Goal: Task Accomplishment & Management: Use online tool/utility

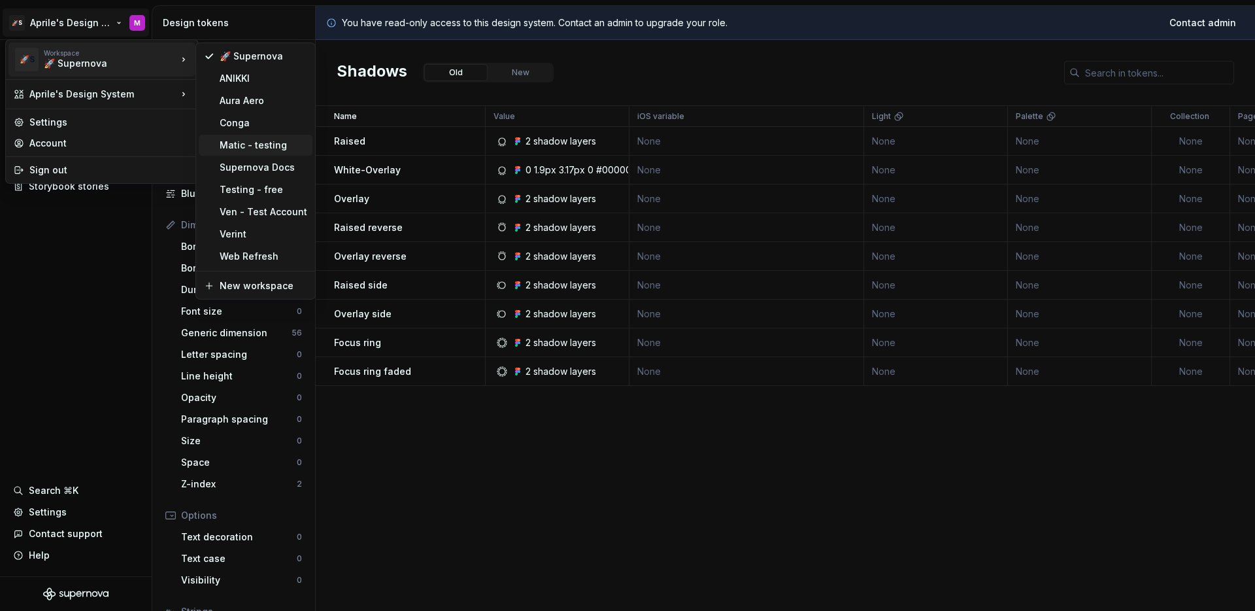
click at [271, 146] on div "Matic - testing" at bounding box center [264, 145] width 88 height 13
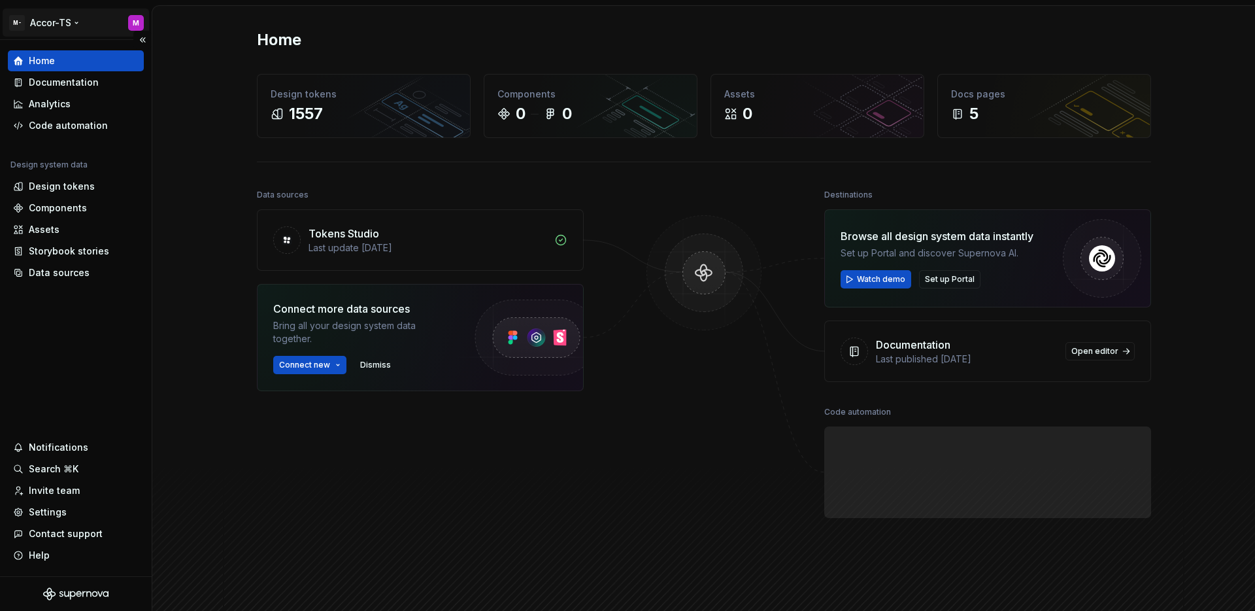
click at [55, 32] on html "M- Accor-TS M Home Documentation Analytics Code automation Design system data D…" at bounding box center [627, 305] width 1255 height 611
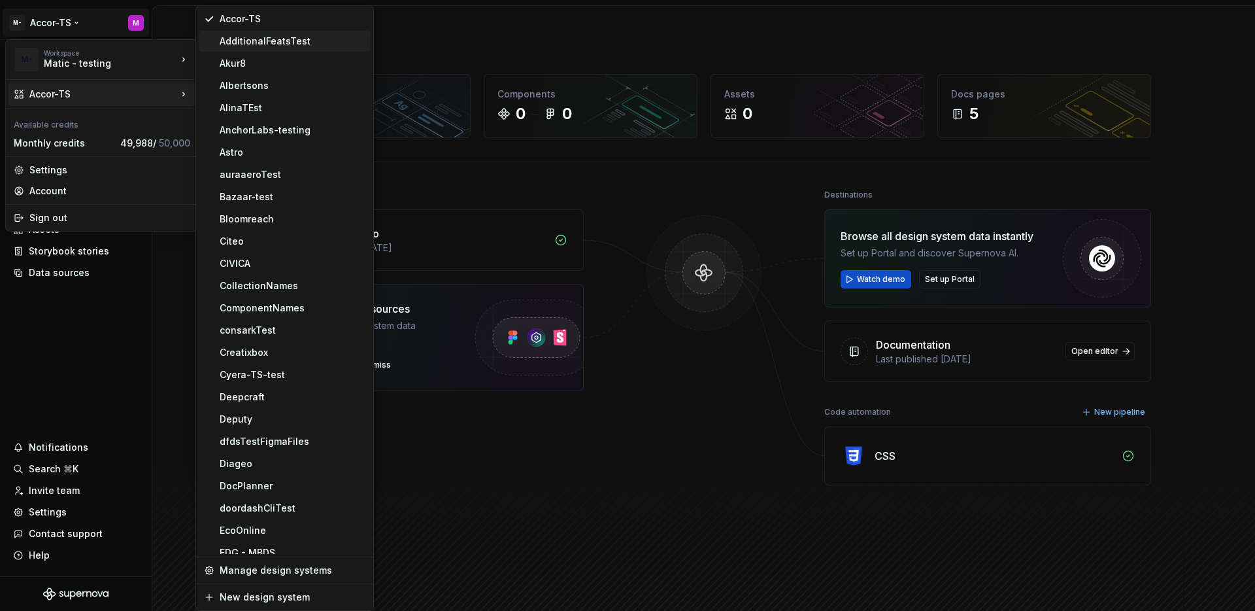
click at [256, 46] on div "AdditionalFeatsTest" at bounding box center [293, 41] width 146 height 13
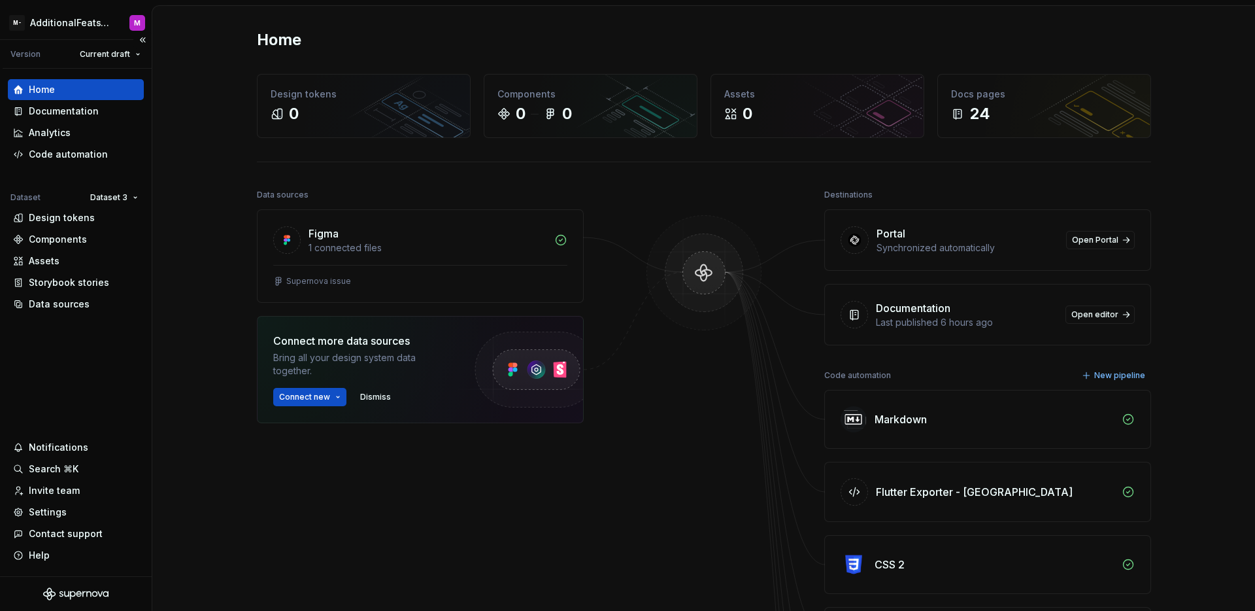
click at [101, 353] on div "Home Documentation Analytics Code automation Dataset Dataset 3 Design tokens Co…" at bounding box center [76, 322] width 152 height 507
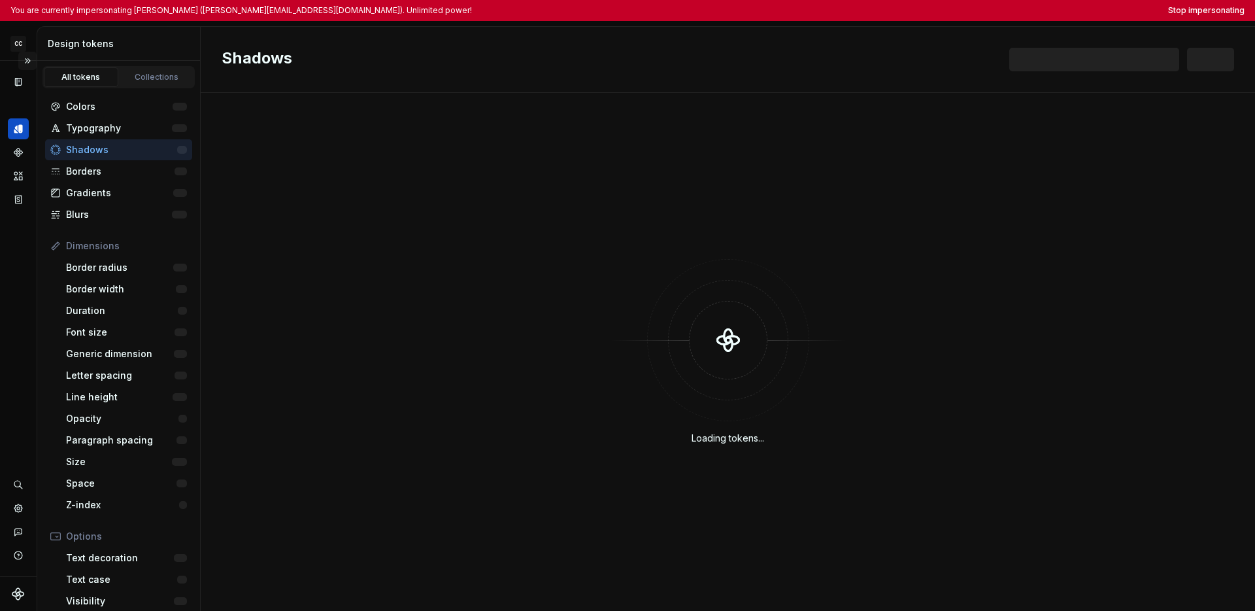
click at [32, 61] on button "Expand sidebar" at bounding box center [27, 61] width 18 height 18
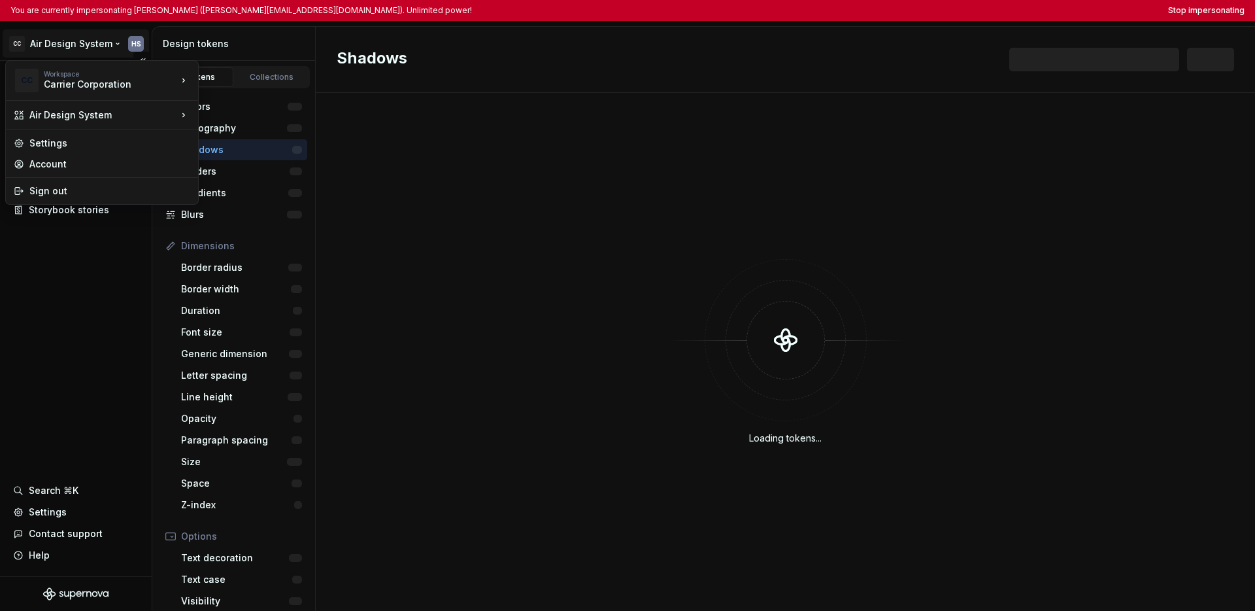
click at [42, 48] on html "You are currently impersonating Heinrich Scheinemann (heinrich.scheinemann@carr…" at bounding box center [627, 305] width 1255 height 611
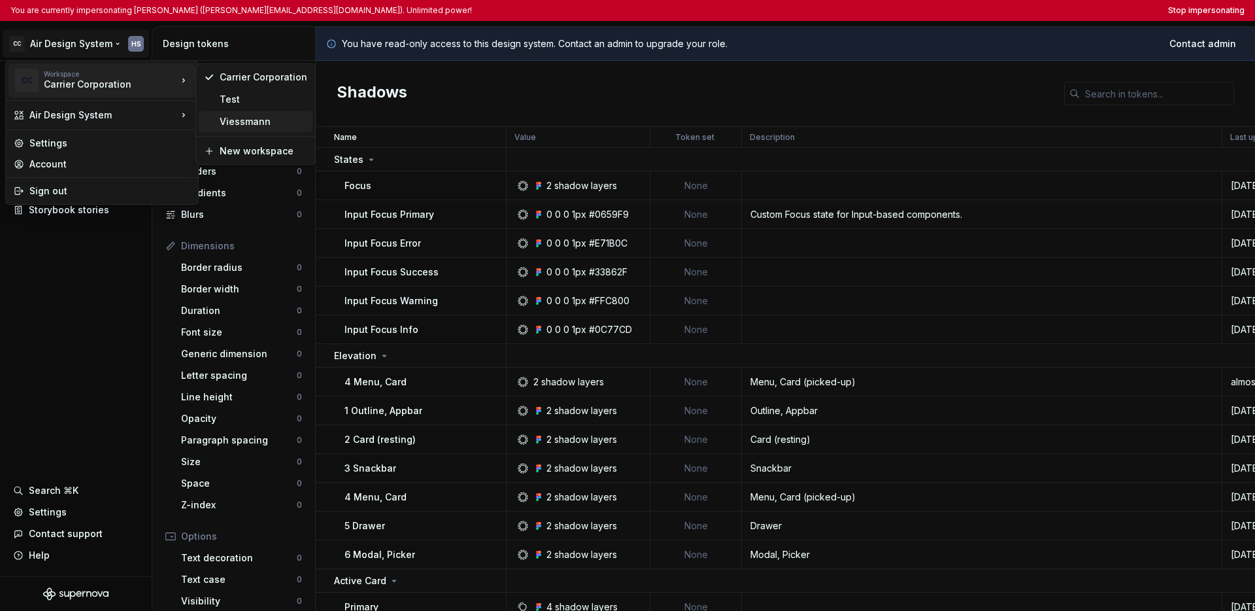
click at [234, 125] on div "Viessmann" at bounding box center [264, 121] width 88 height 13
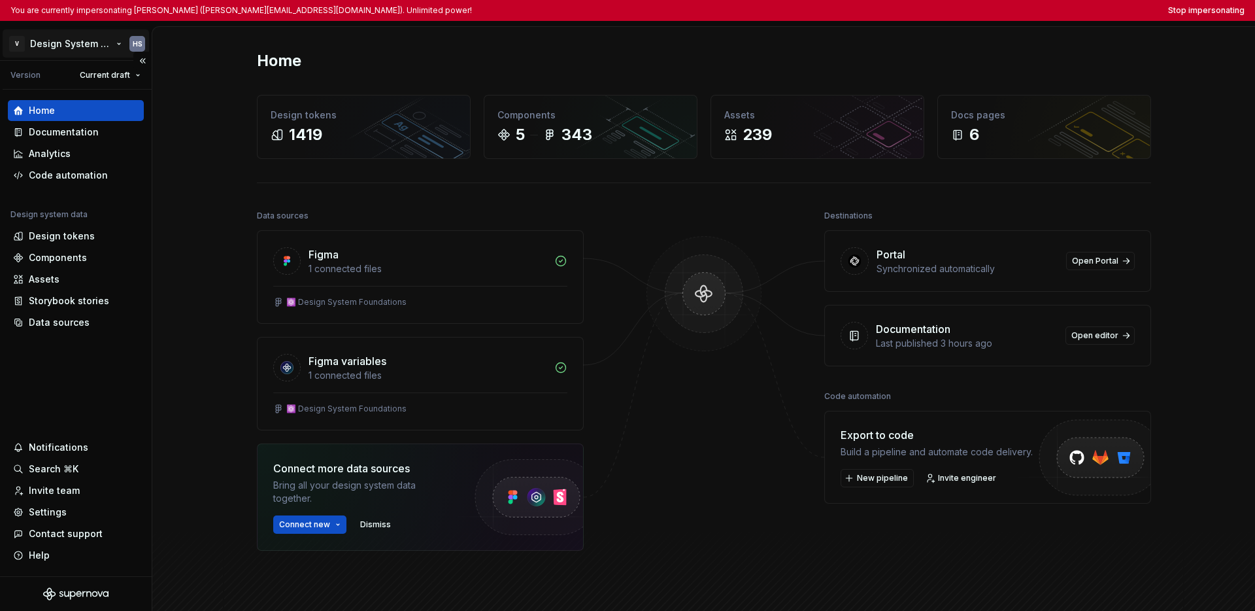
click at [80, 50] on html "You are currently impersonating Heinrich Scheinemann (heinrich.scheinemann@carr…" at bounding box center [627, 305] width 1255 height 611
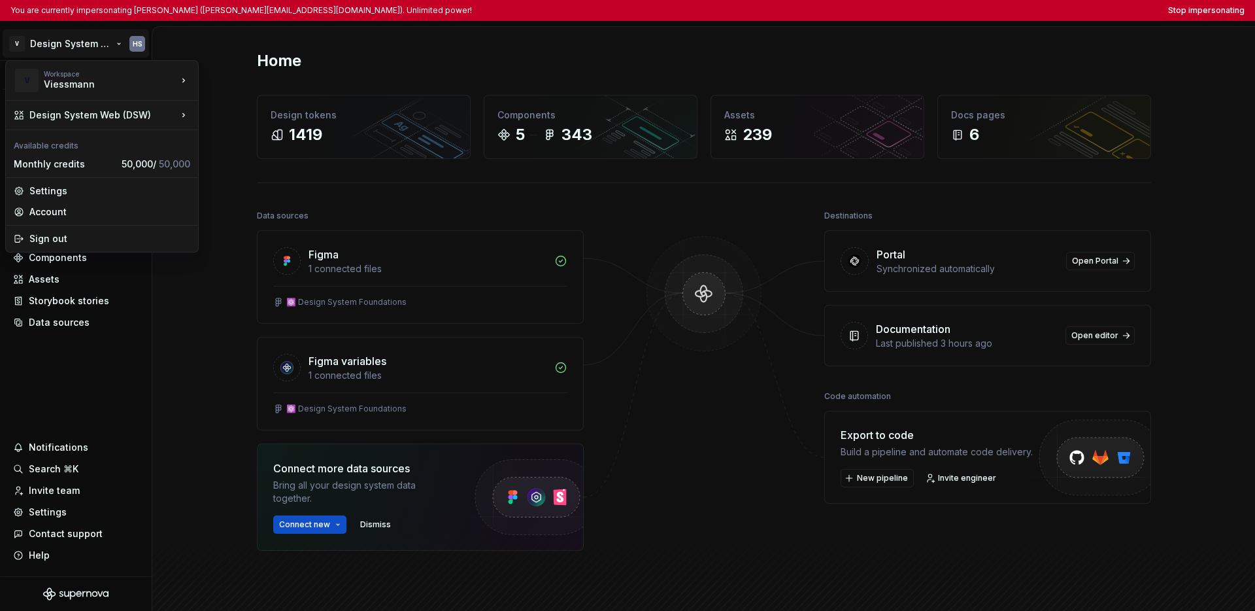
click at [78, 388] on html "You are currently impersonating Heinrich Scheinemann (heinrich.scheinemann@carr…" at bounding box center [627, 305] width 1255 height 611
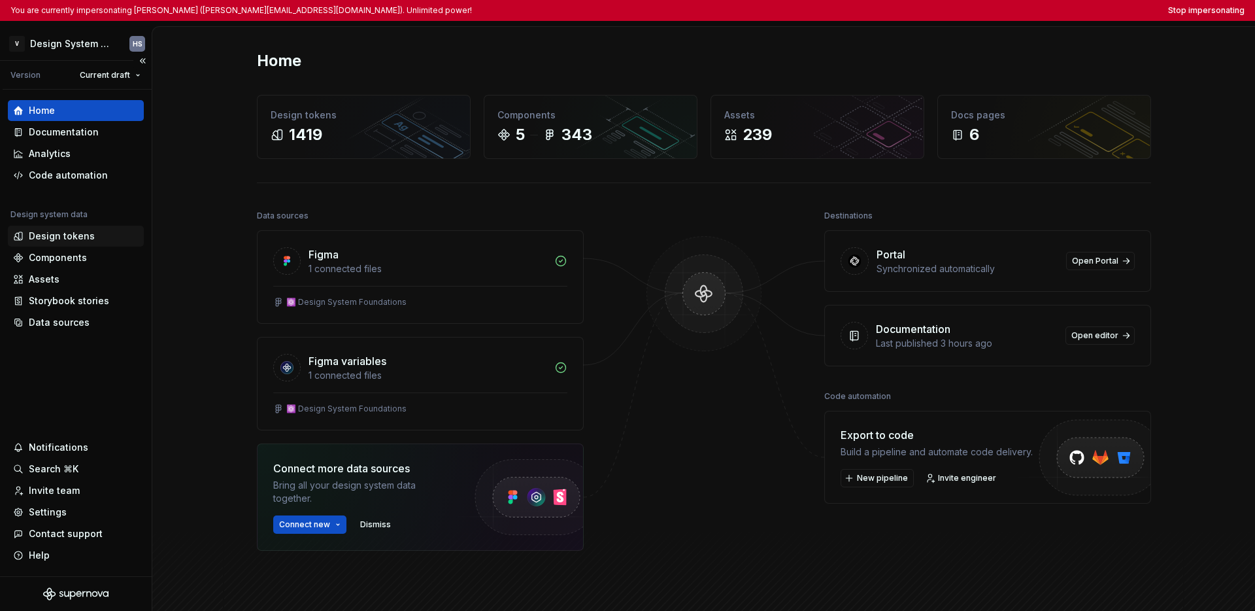
click at [67, 236] on div "Design tokens" at bounding box center [62, 235] width 66 height 13
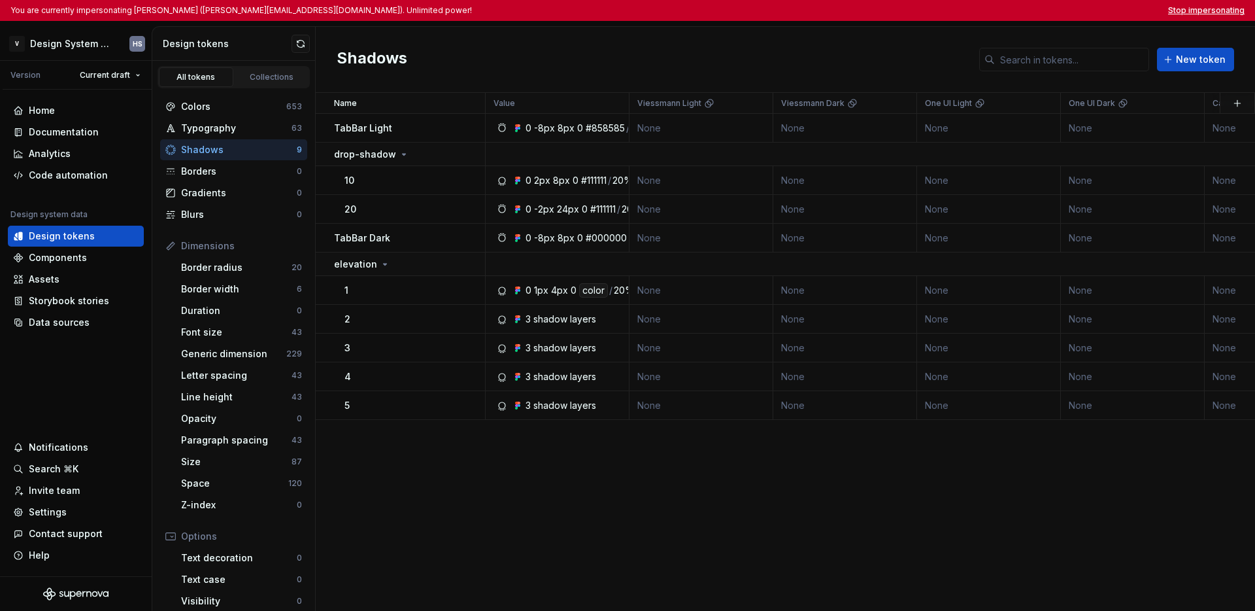
click at [966, 8] on button "Stop impersonating" at bounding box center [1206, 10] width 76 height 10
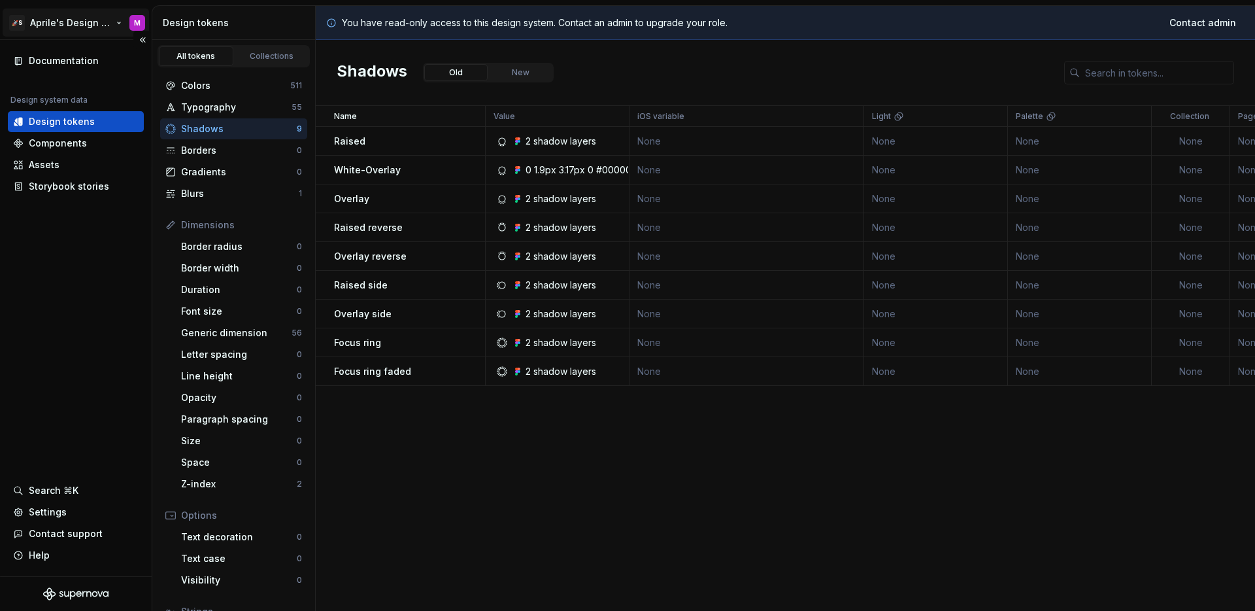
click at [88, 29] on html "🚀S Aprile's Design System M Documentation Design system data Design tokens Comp…" at bounding box center [627, 305] width 1255 height 611
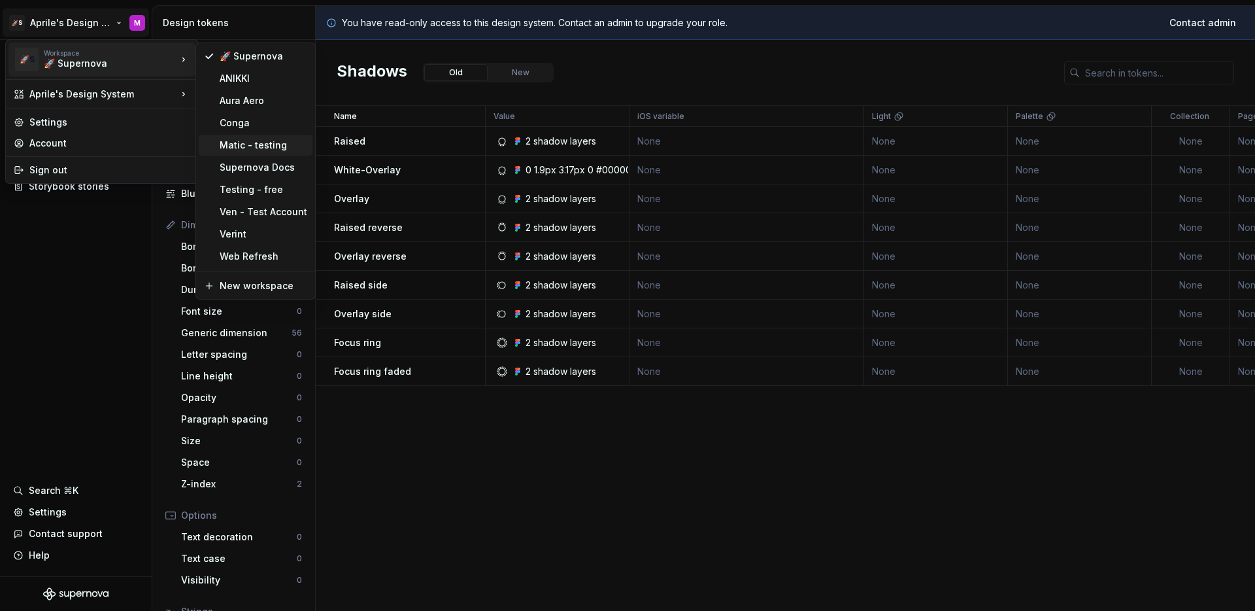
click at [270, 151] on div "Matic - testing" at bounding box center [264, 145] width 88 height 13
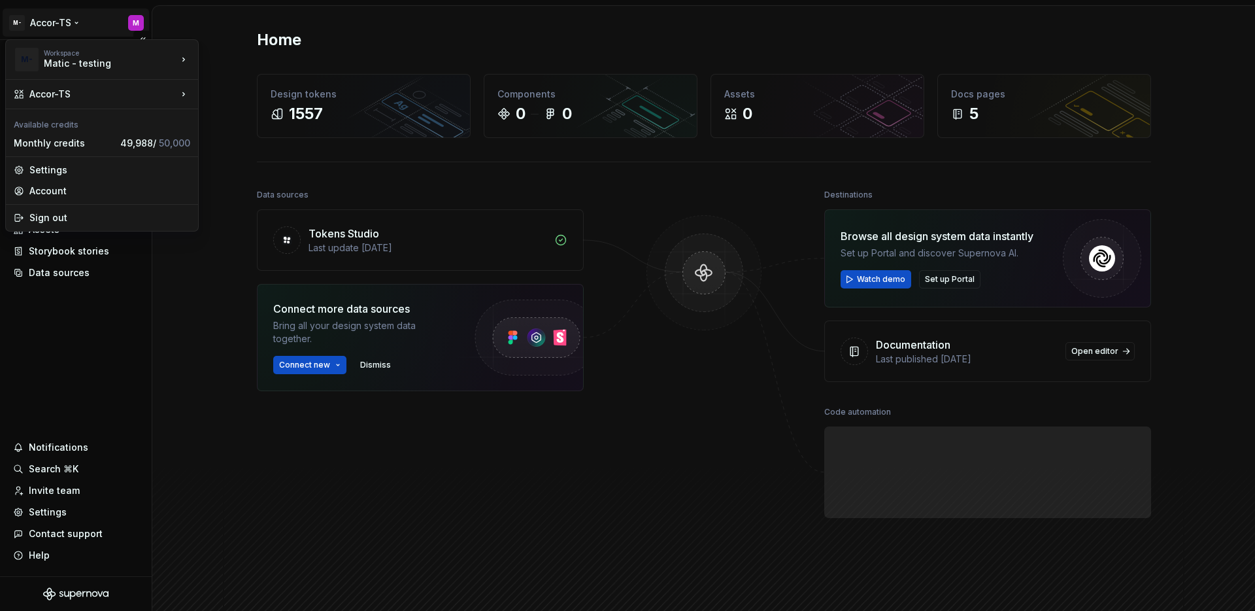
click at [56, 31] on html "M- Accor-TS M Home Documentation Analytics Code automation Design system data D…" at bounding box center [627, 305] width 1255 height 611
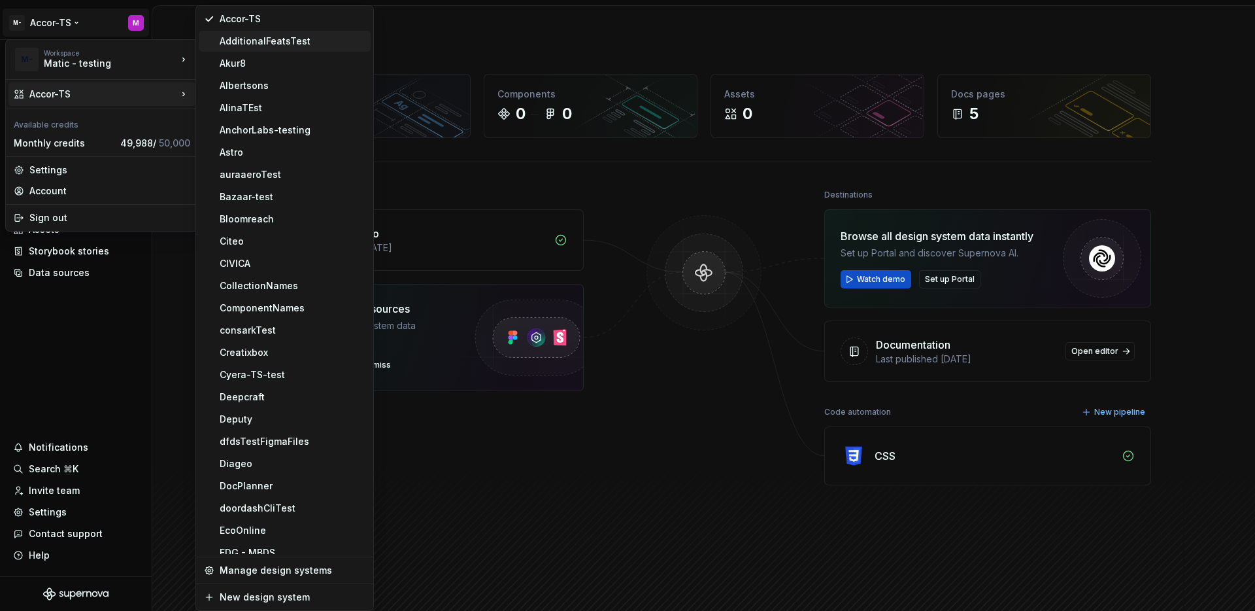
click at [273, 39] on div "AdditionalFeatsTest" at bounding box center [293, 41] width 146 height 13
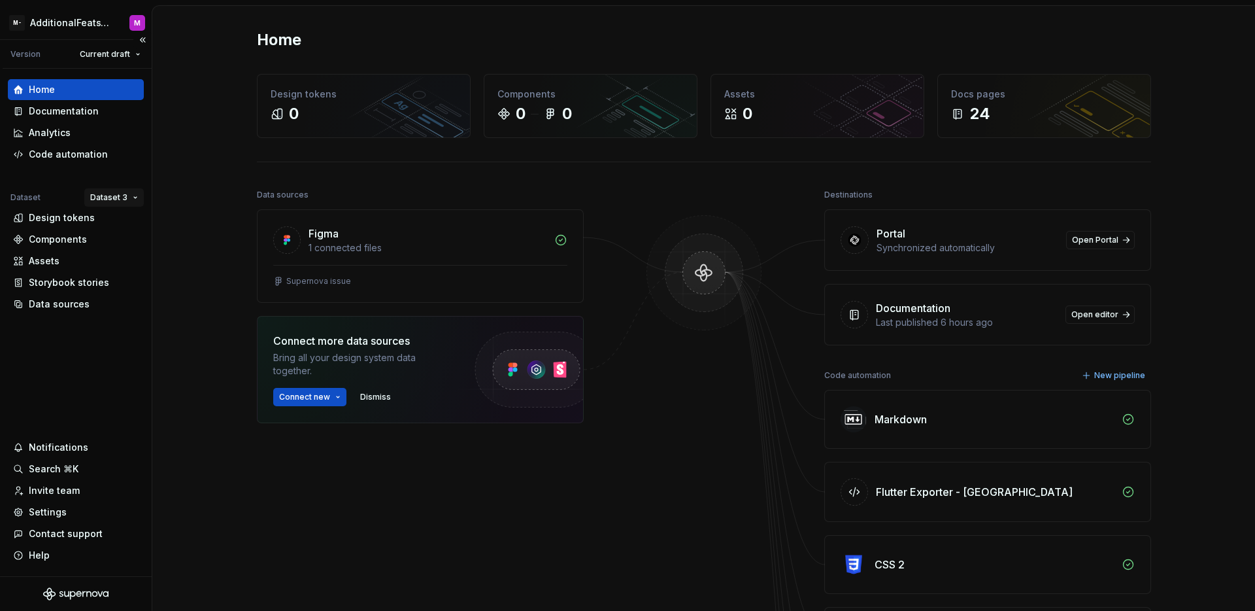
click at [110, 199] on html "M- AdditionalFeatsTest M Version Current draft Home Documentation Analytics Cod…" at bounding box center [627, 305] width 1255 height 611
click at [120, 214] on div "Dataset 1" at bounding box center [145, 222] width 111 height 21
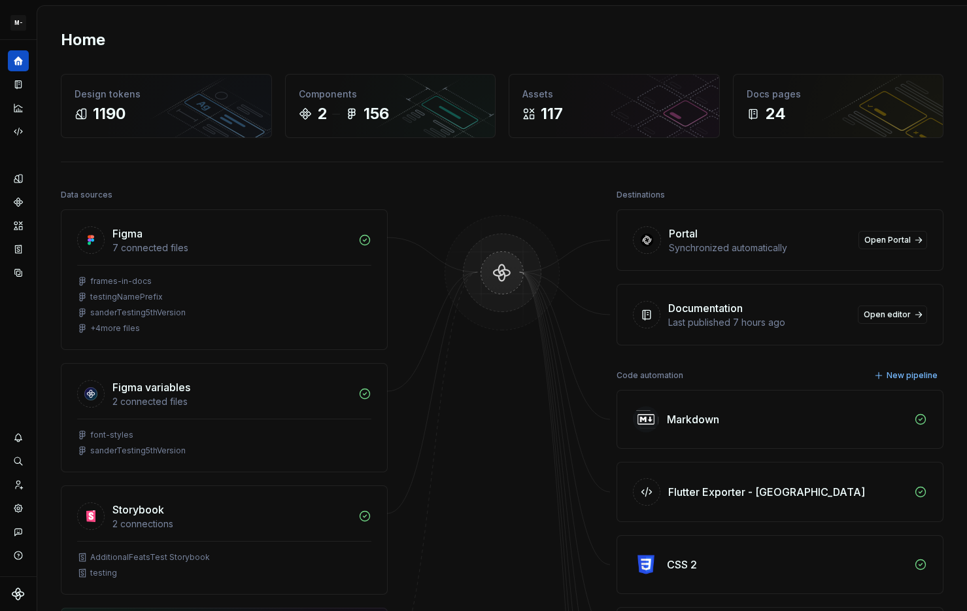
scroll to position [8, 0]
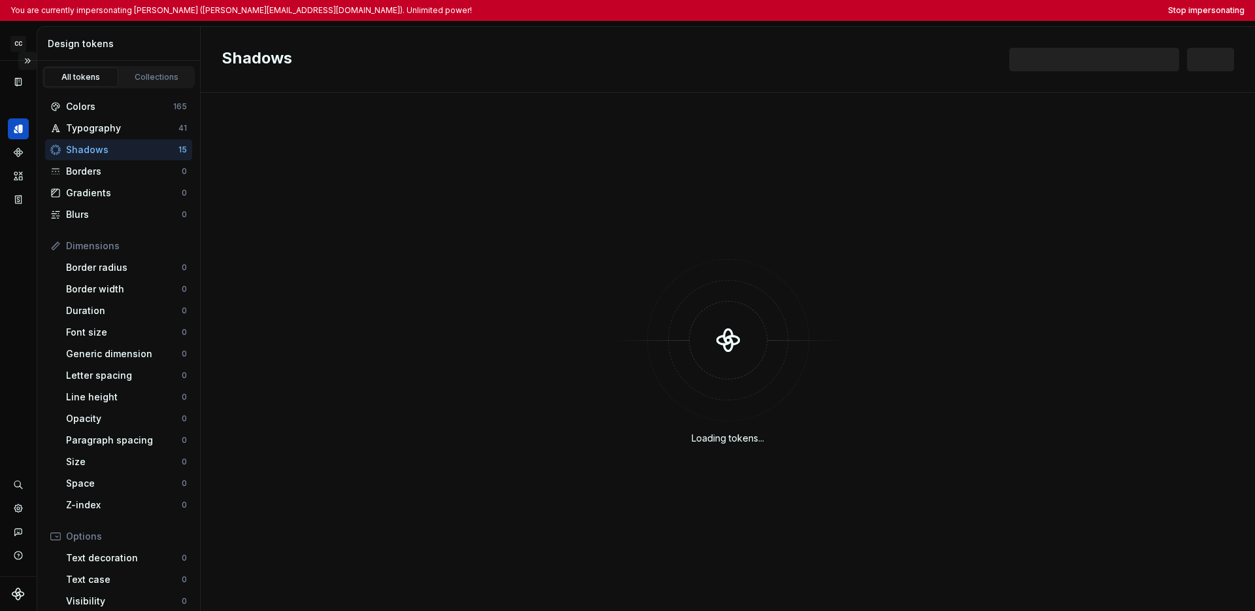
click at [25, 58] on button "Expand sidebar" at bounding box center [27, 61] width 18 height 18
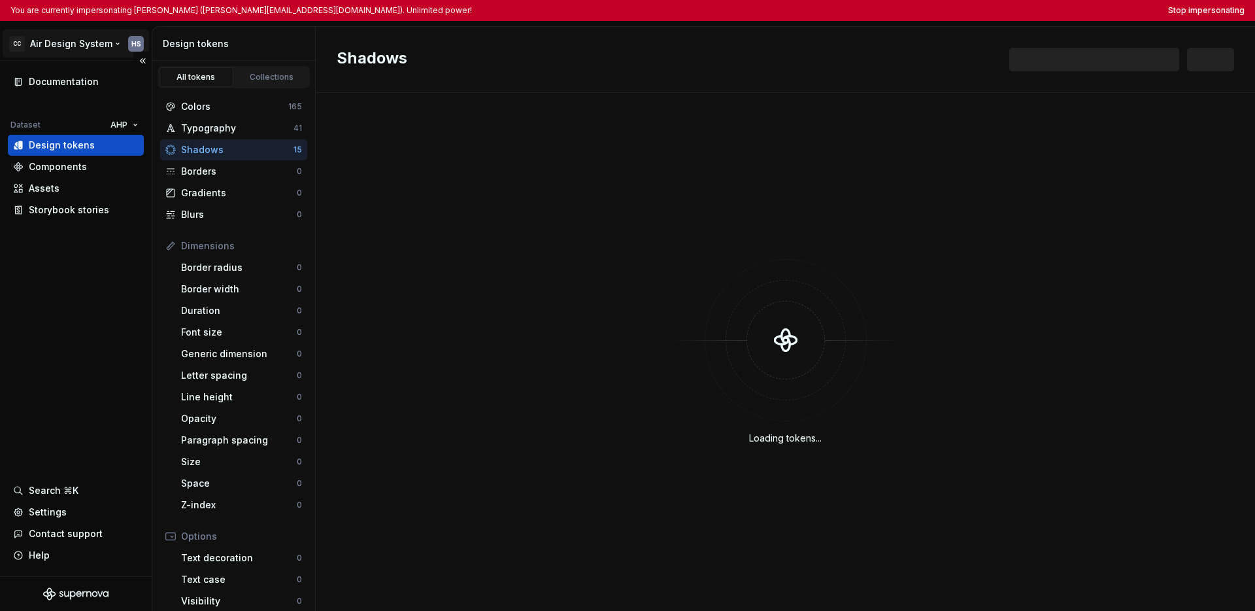
click at [48, 46] on html "You are currently impersonating [PERSON_NAME] ([PERSON_NAME][EMAIL_ADDRESS][DOM…" at bounding box center [627, 305] width 1255 height 611
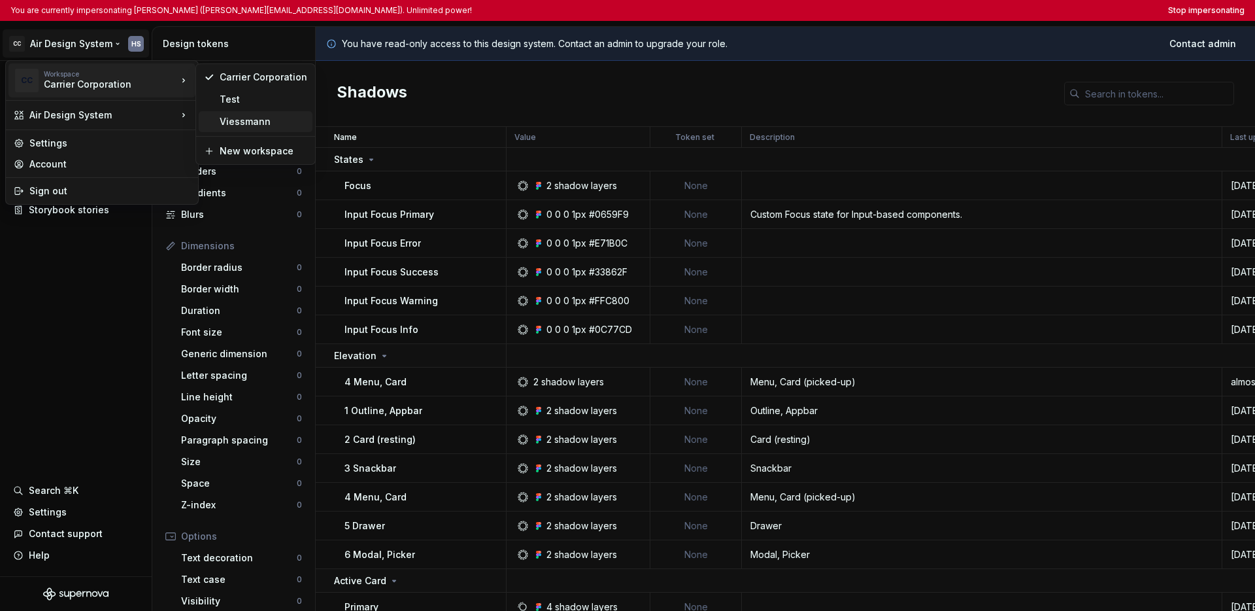
click at [220, 121] on div "Viessmann" at bounding box center [264, 121] width 88 height 13
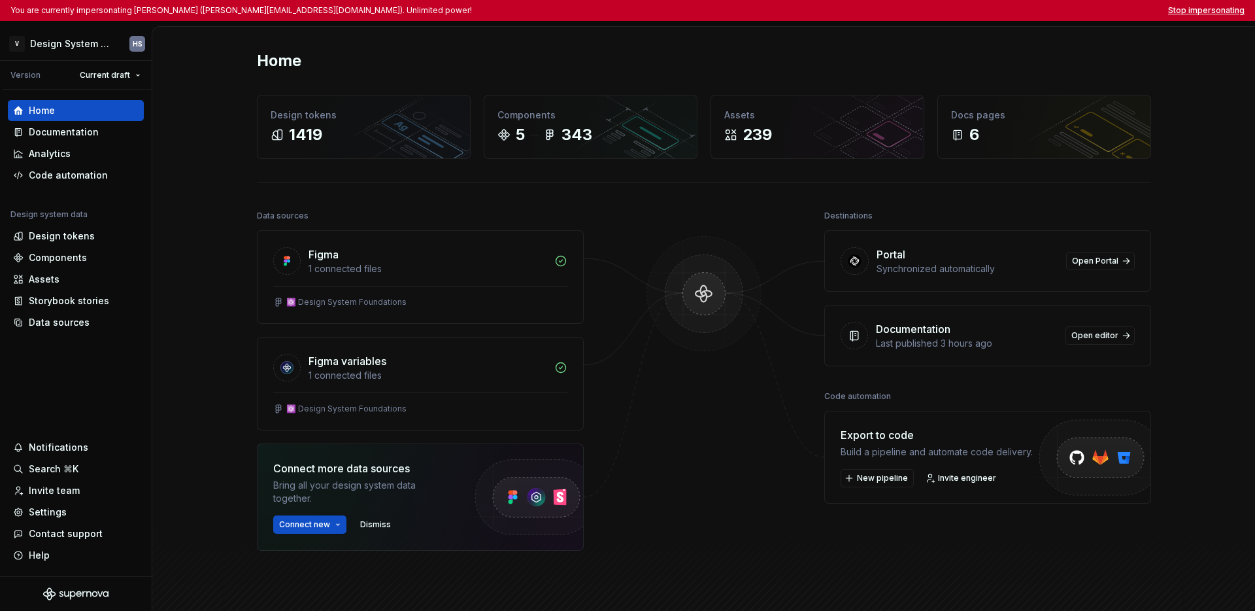
click at [966, 14] on button "Stop impersonating" at bounding box center [1206, 10] width 76 height 10
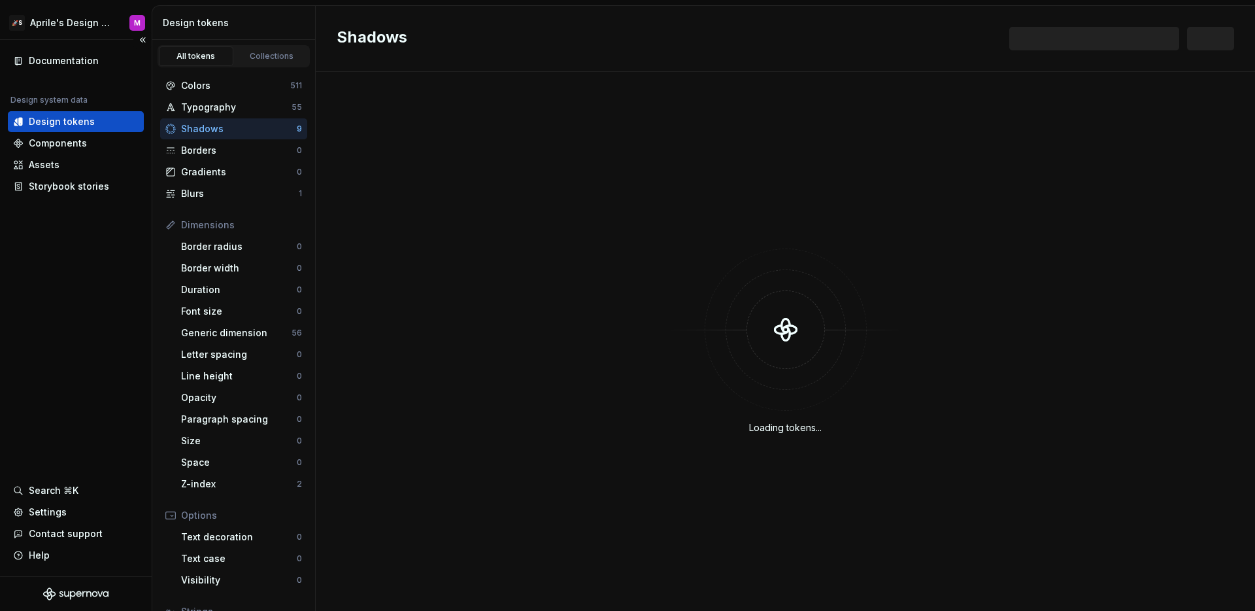
click at [110, 282] on div "Documentation Design system data Design tokens Components Assets Storybook stor…" at bounding box center [76, 308] width 152 height 536
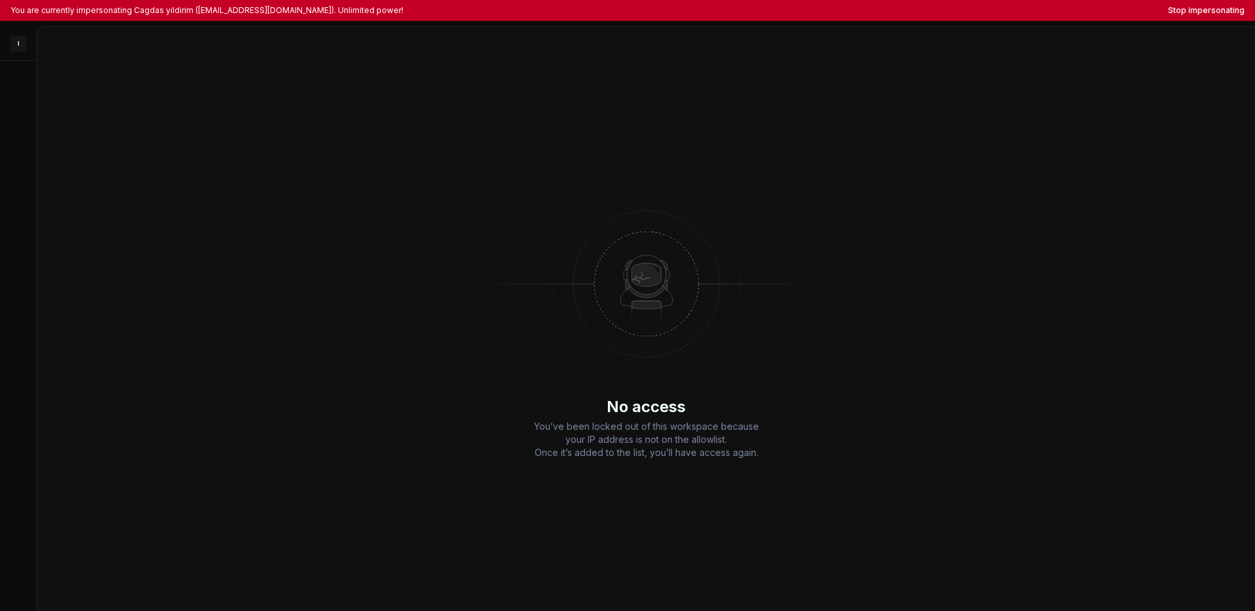
click at [847, 212] on div "No access You’ve been locked out of this workspace because your IP address is n…" at bounding box center [646, 319] width 1218 height 584
click at [167, 155] on div "No access You’ve been locked out of this workspace because your IP address is n…" at bounding box center [646, 319] width 1218 height 584
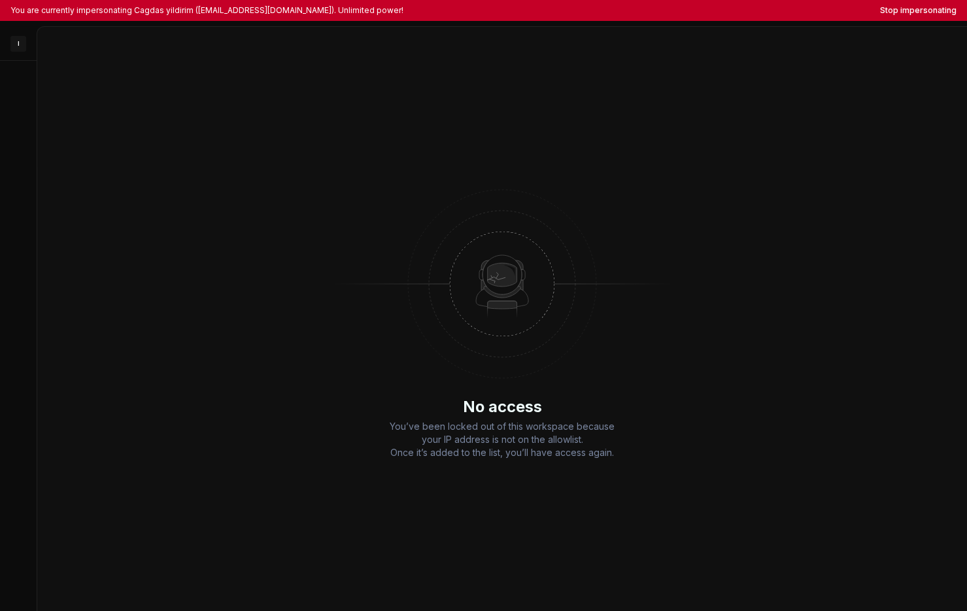
click at [582, 191] on img at bounding box center [502, 283] width 340 height 209
click at [25, 46] on html "You are currently impersonating Cagdas yildirim ([EMAIL_ADDRESS][DOMAIN_NAME]).…" at bounding box center [483, 305] width 967 height 611
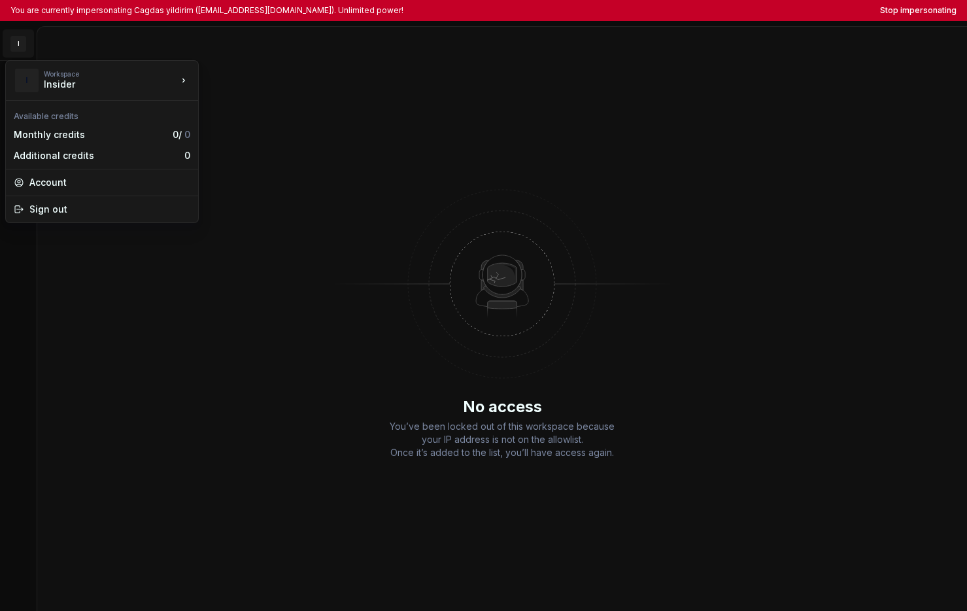
click at [320, 202] on html "You are currently impersonating Cagdas yildirim (cagdas.yildirim@useinsider.com…" at bounding box center [483, 305] width 967 height 611
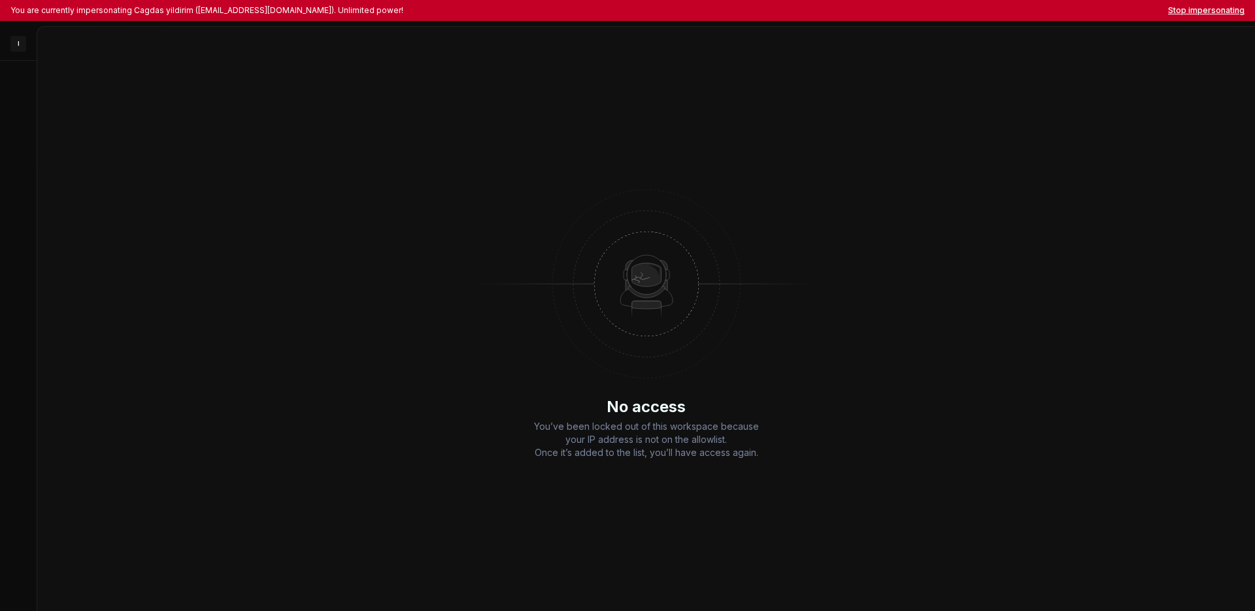
click at [966, 10] on button "Stop impersonating" at bounding box center [1206, 10] width 76 height 10
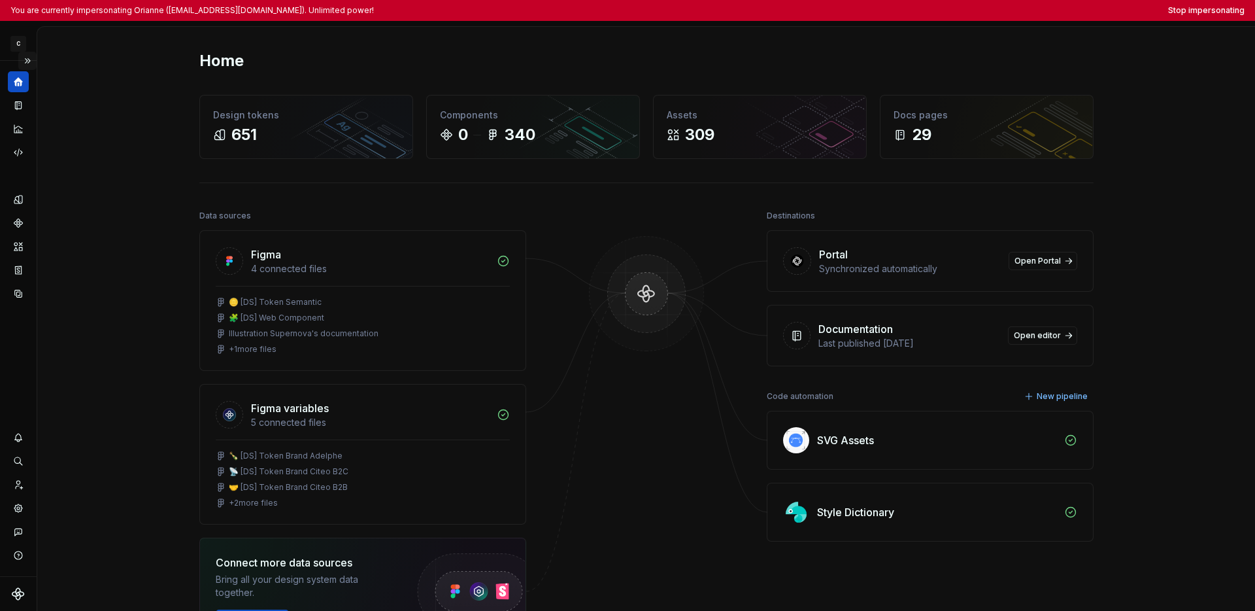
click at [31, 61] on button "Expand sidebar" at bounding box center [27, 61] width 18 height 18
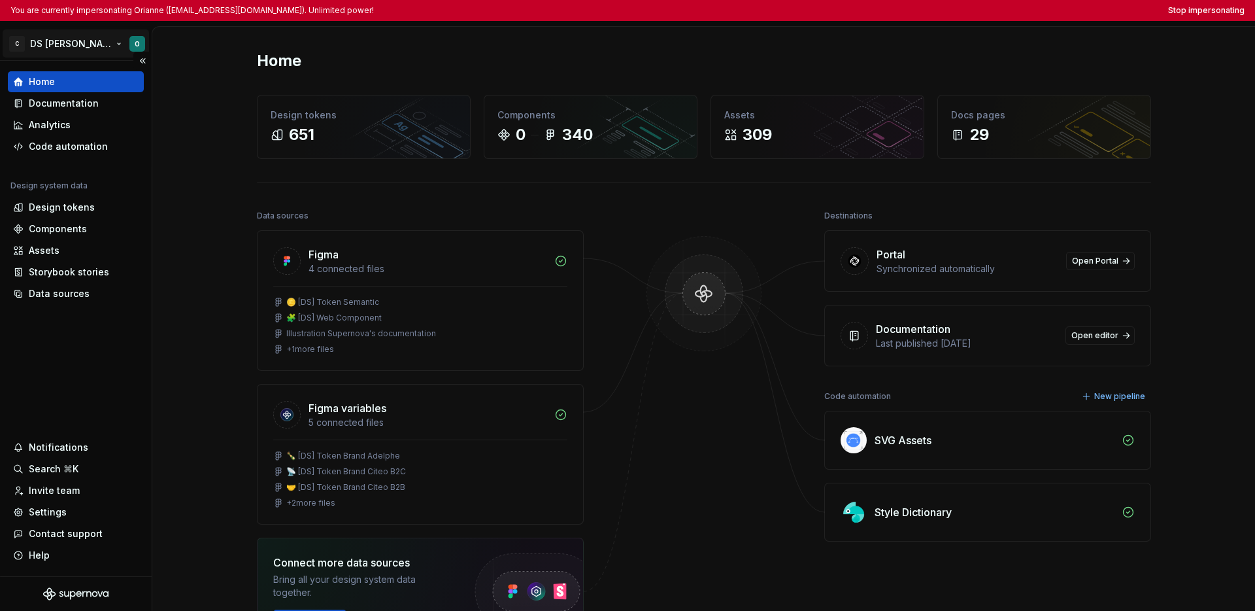
click at [48, 42] on html "You are currently impersonating Orianne ([EMAIL_ADDRESS][DOMAIN_NAME]). Unlimit…" at bounding box center [627, 305] width 1255 height 611
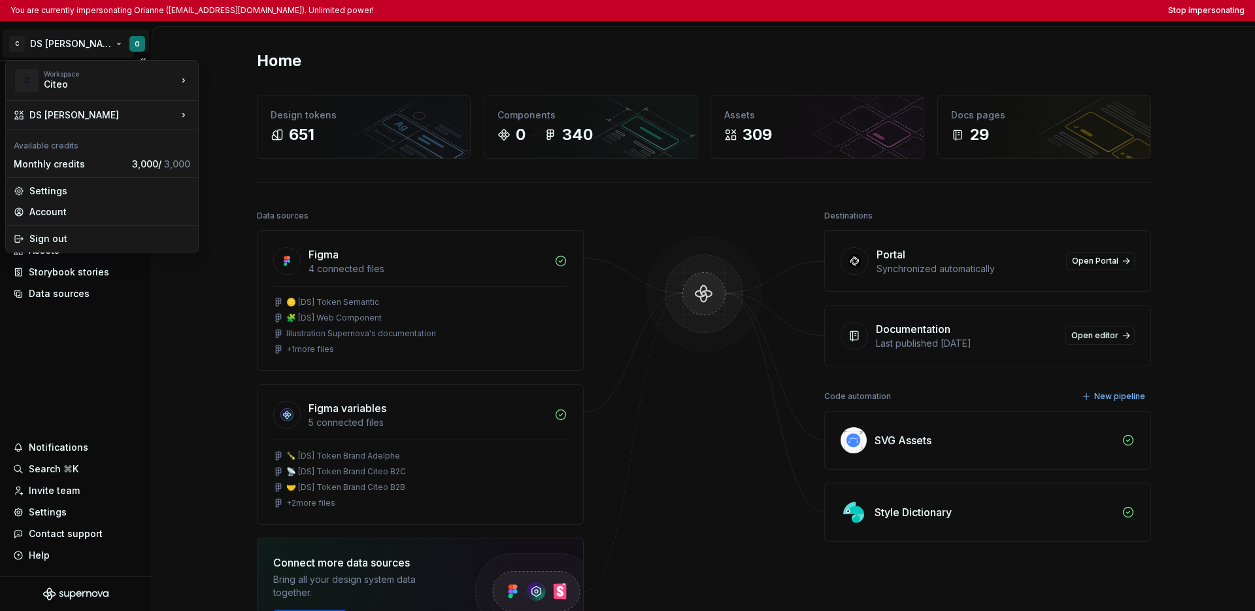
click at [71, 316] on html "You are currently impersonating Orianne ([EMAIL_ADDRESS][DOMAIN_NAME]). Unlimit…" at bounding box center [627, 305] width 1255 height 611
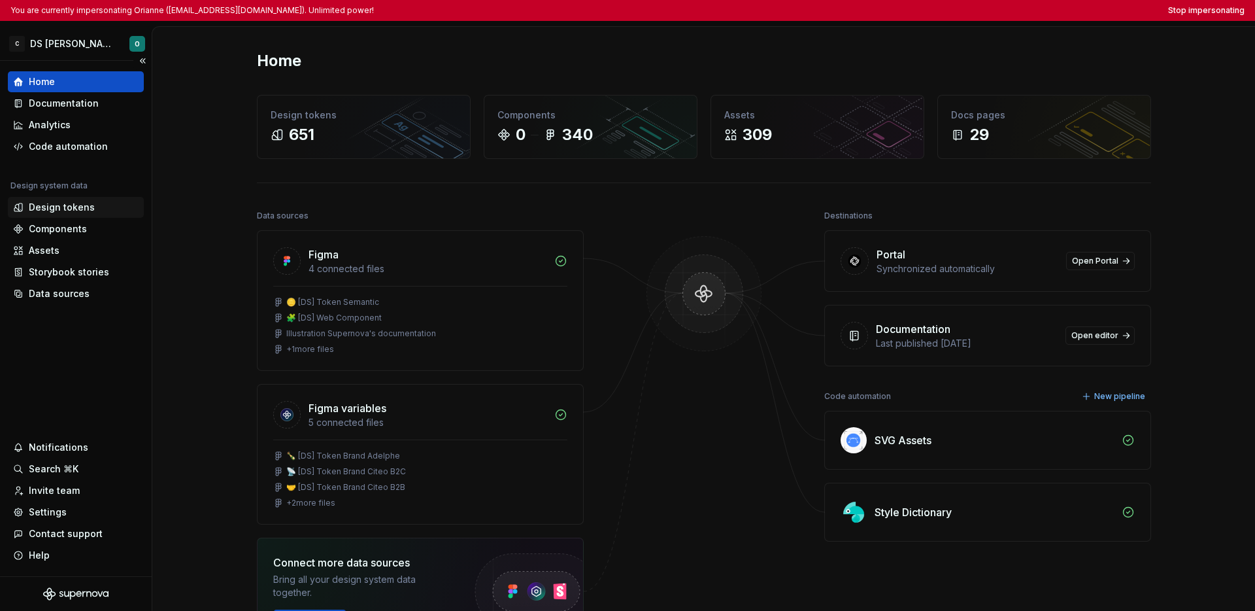
click at [72, 207] on div "Design tokens" at bounding box center [62, 207] width 66 height 13
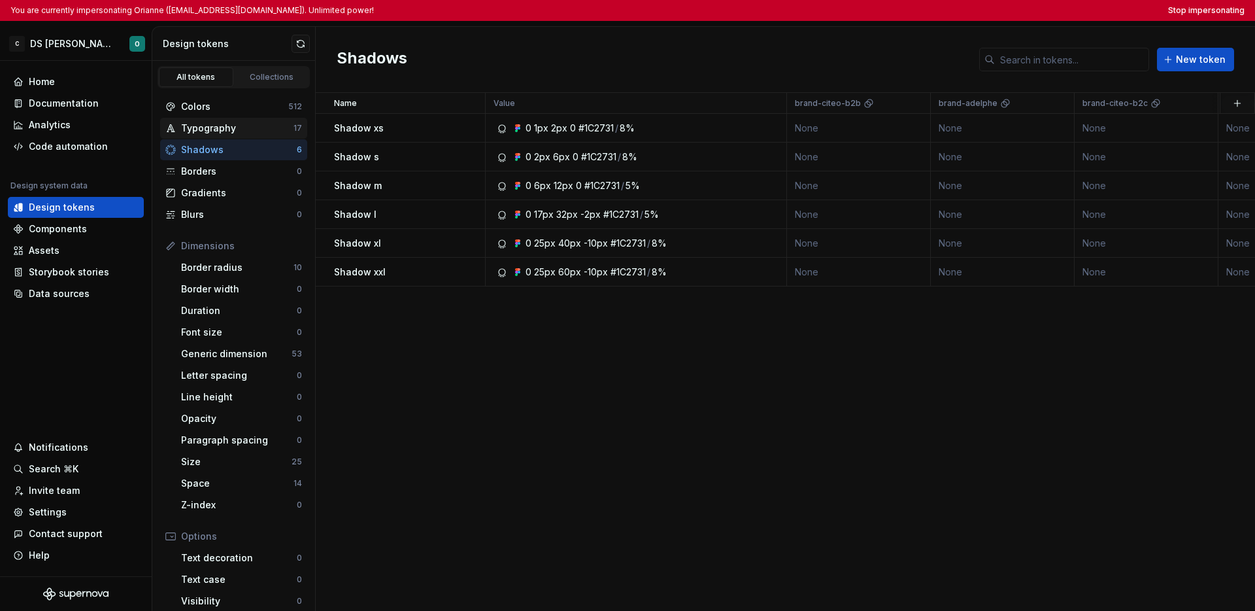
click at [235, 127] on div "Typography" at bounding box center [237, 128] width 112 height 13
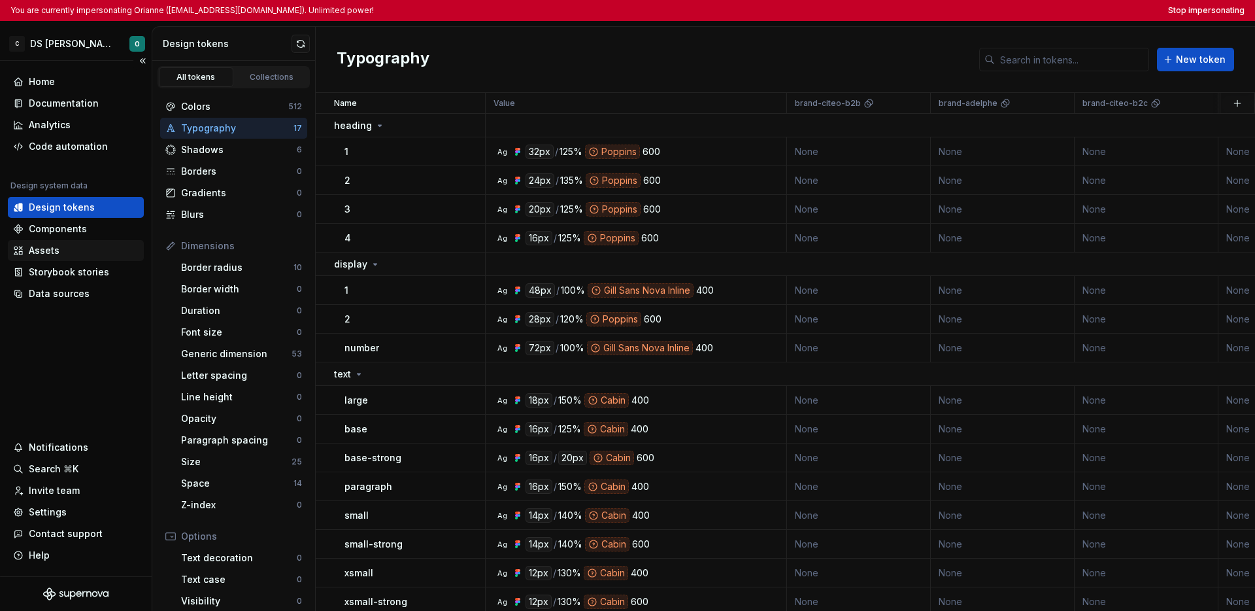
click at [71, 254] on div "Assets" at bounding box center [76, 250] width 126 height 13
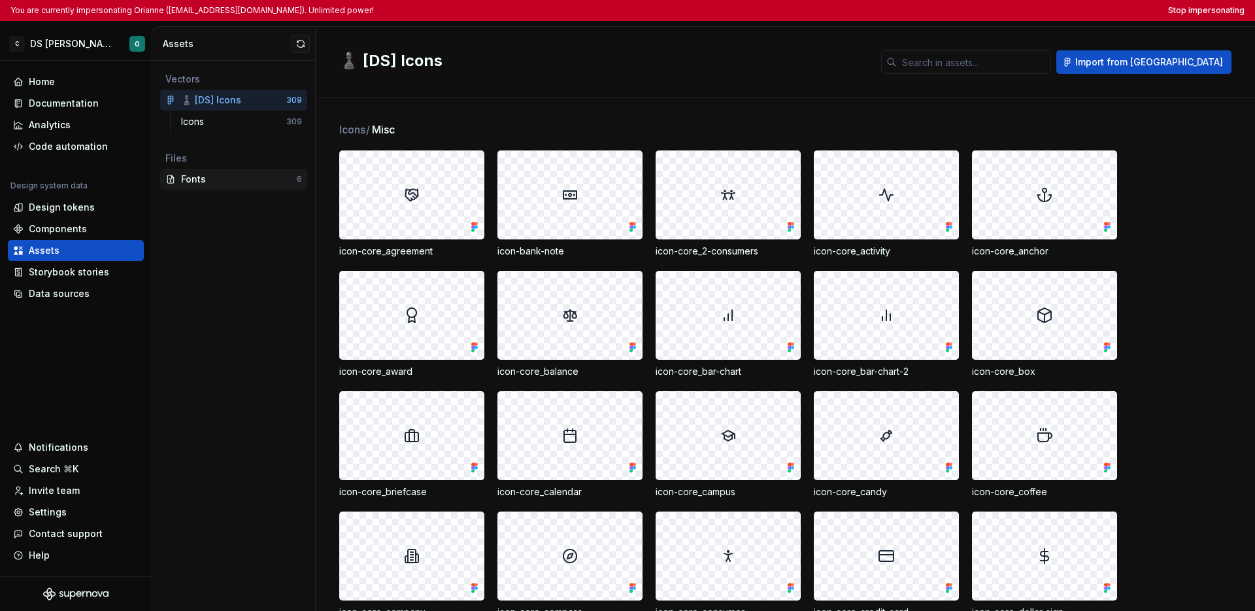
click at [223, 182] on div "Fonts" at bounding box center [239, 179] width 116 height 13
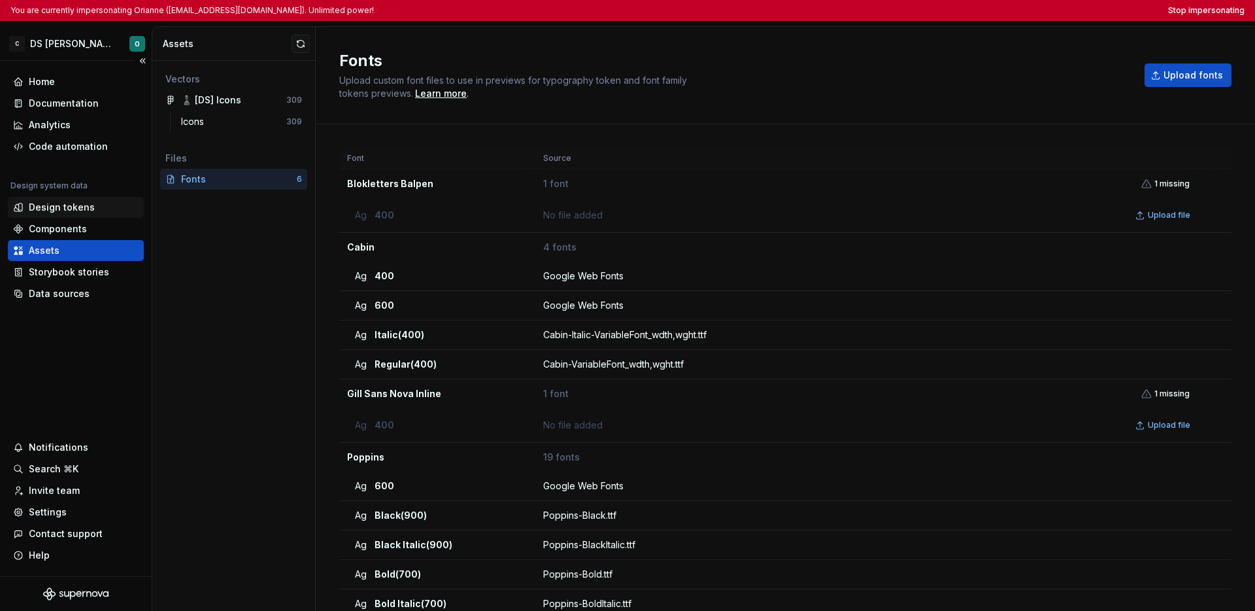
click at [89, 209] on div "Design tokens" at bounding box center [62, 207] width 66 height 13
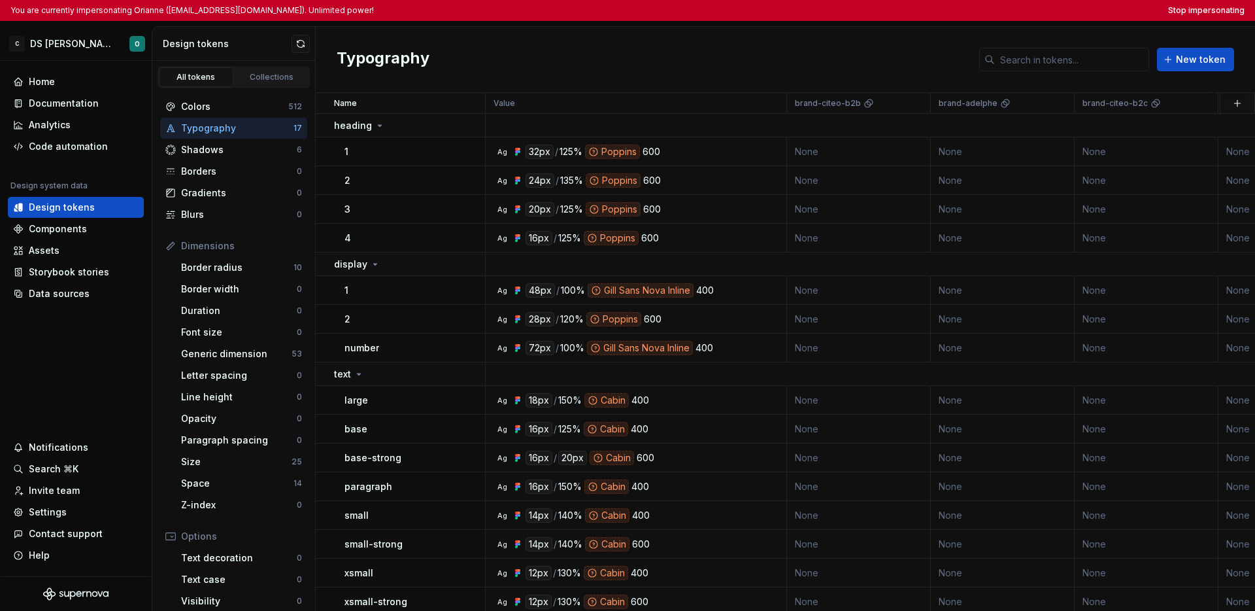
click at [633, 53] on div "Typography New token" at bounding box center [785, 60] width 939 height 66
click at [418, 150] on div "1" at bounding box center [414, 151] width 140 height 13
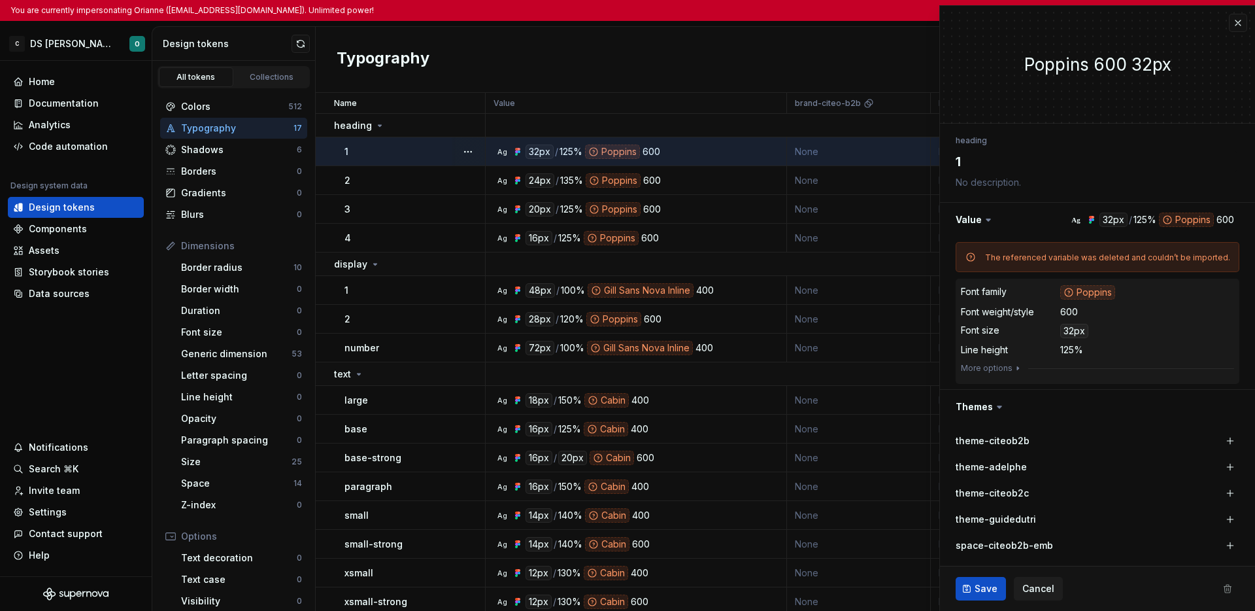
type textarea "*"
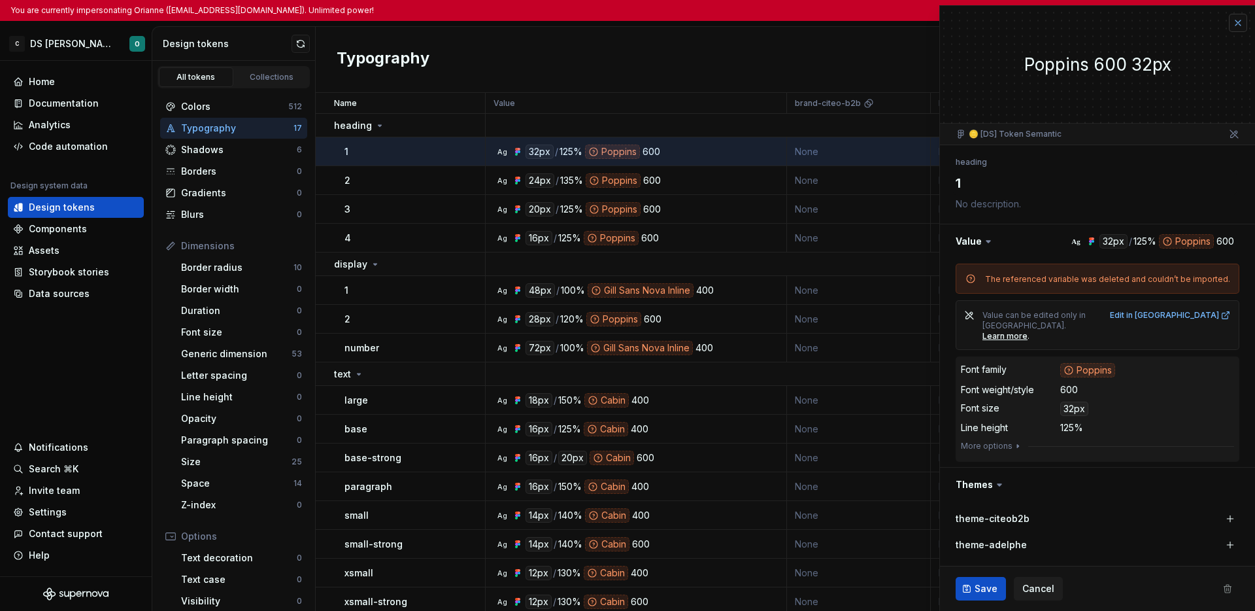
click at [996, 18] on button "button" at bounding box center [1238, 23] width 18 height 18
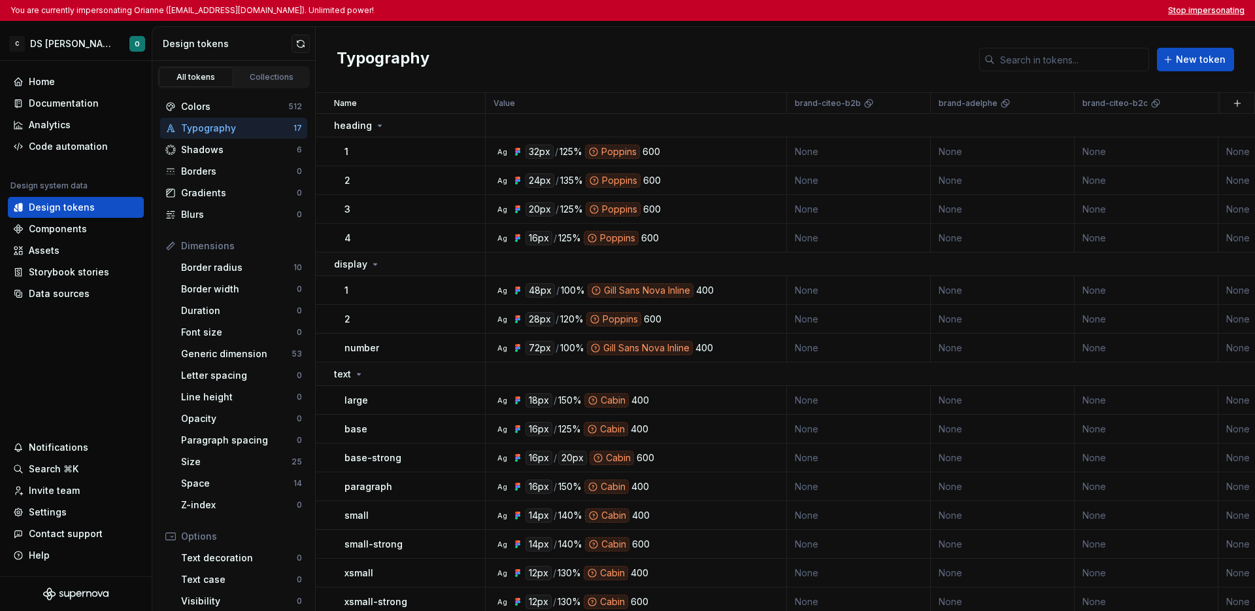
click at [996, 11] on button "Stop impersonating" at bounding box center [1206, 10] width 76 height 10
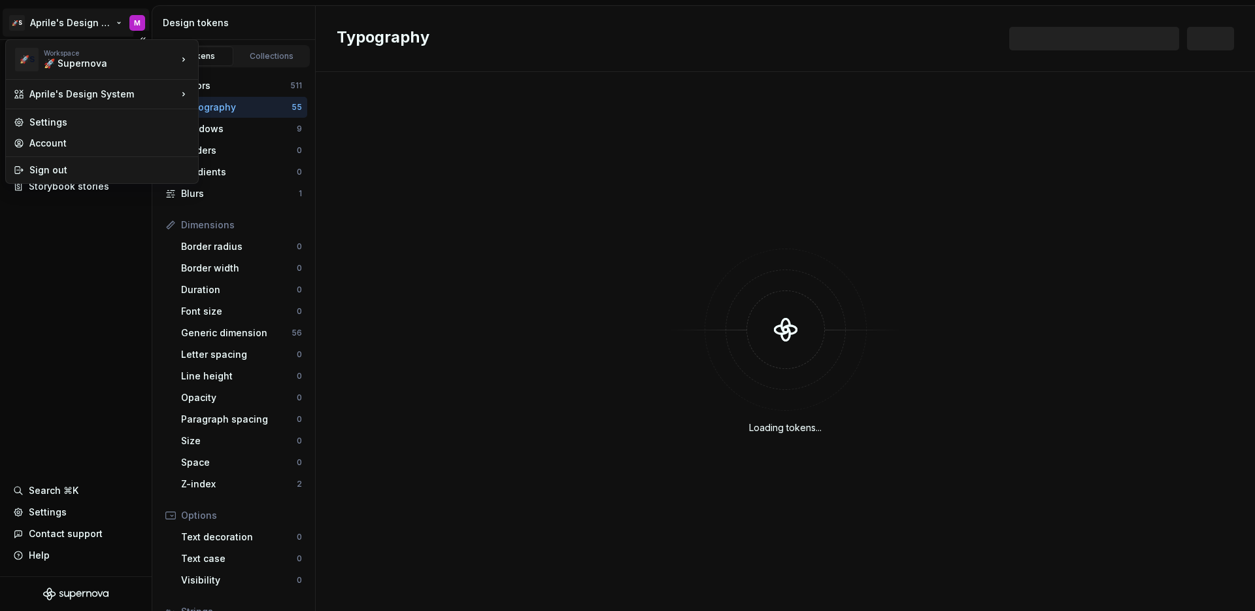
click at [68, 31] on html "🚀S Aprile's Design System M Documentation Design system data Design tokens Comp…" at bounding box center [627, 305] width 1255 height 611
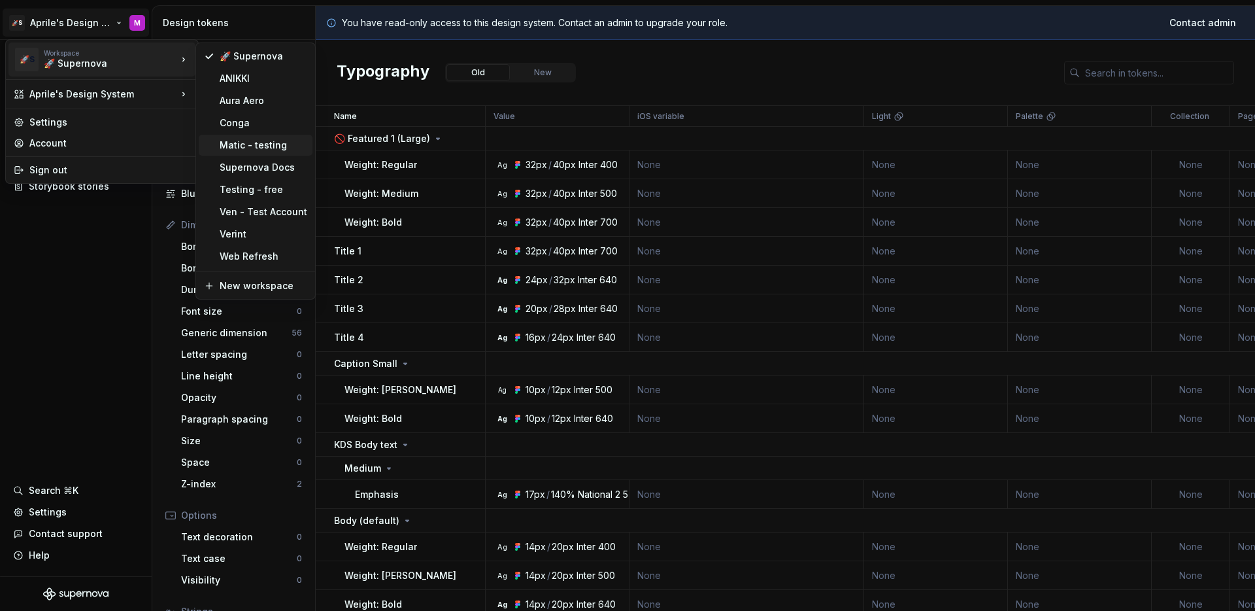
click at [261, 149] on div "Matic - testing" at bounding box center [264, 145] width 88 height 13
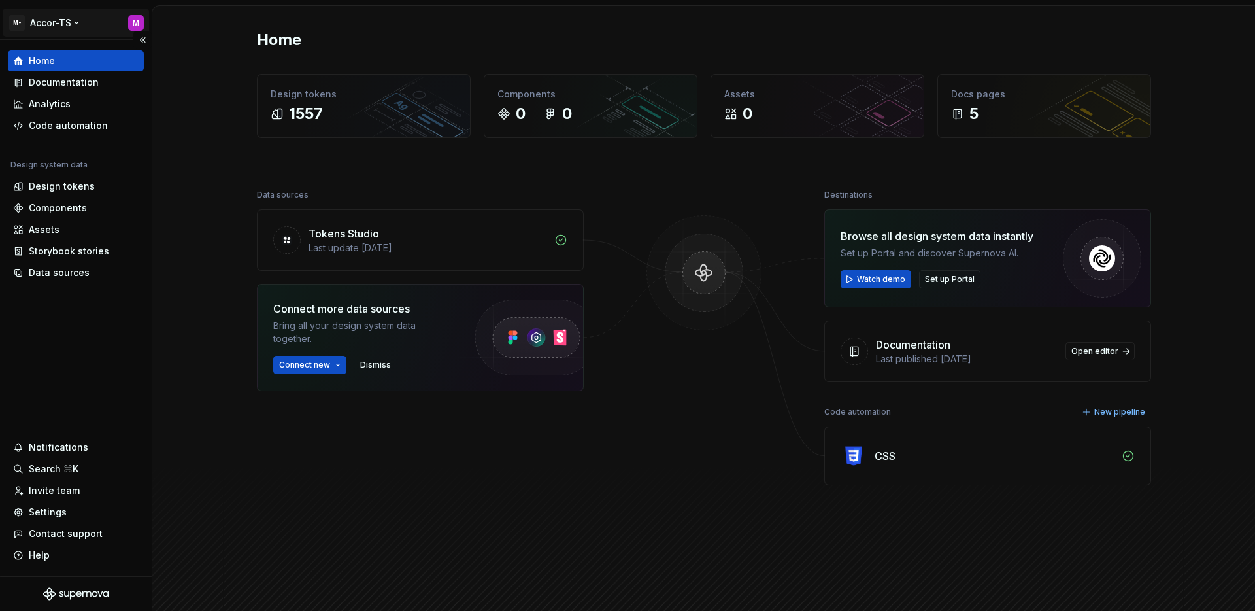
click at [53, 32] on html "M- Accor-TS M Home Documentation Analytics Code automation Design system data D…" at bounding box center [627, 305] width 1255 height 611
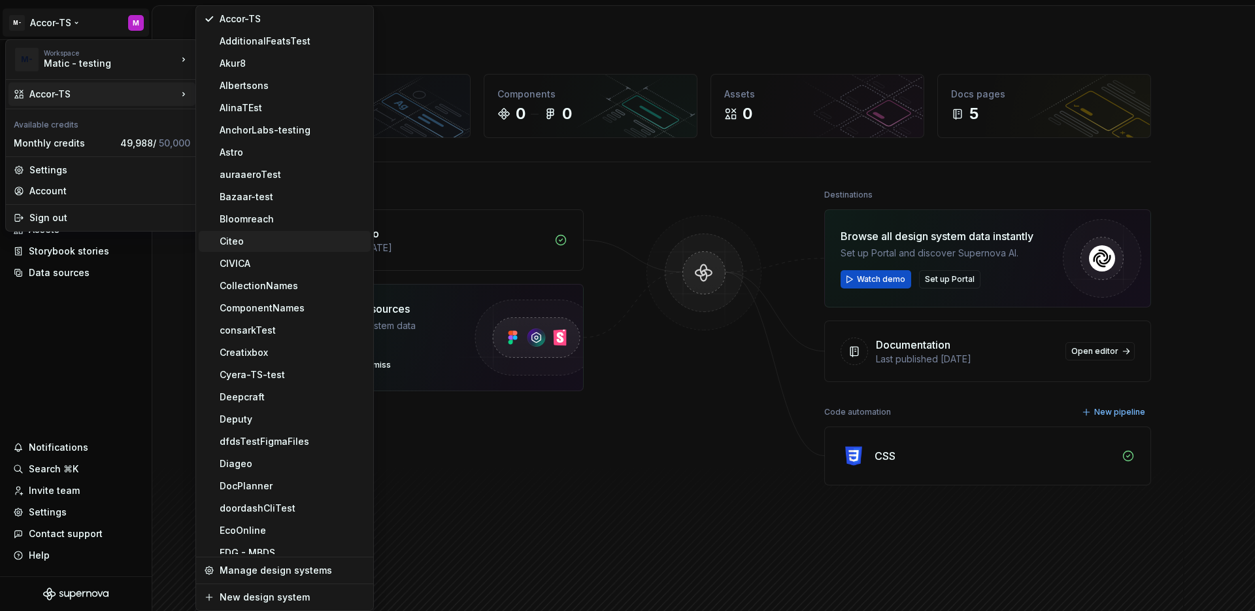
click at [246, 248] on div "Citeo" at bounding box center [285, 241] width 172 height 21
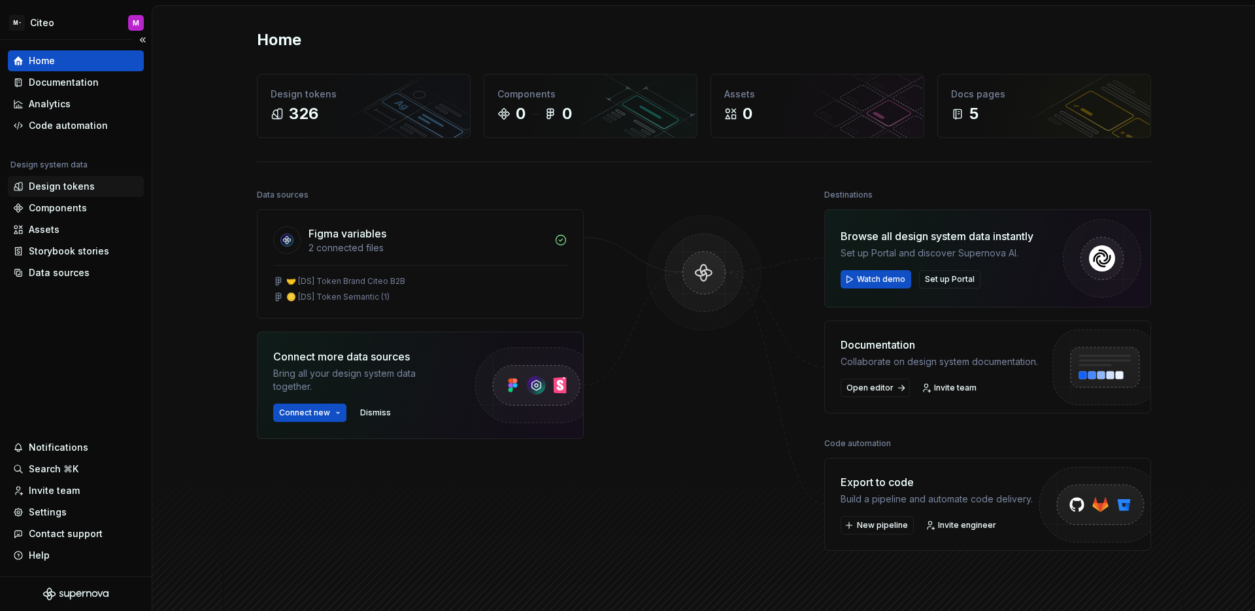
click at [83, 189] on div "Design tokens" at bounding box center [62, 186] width 66 height 13
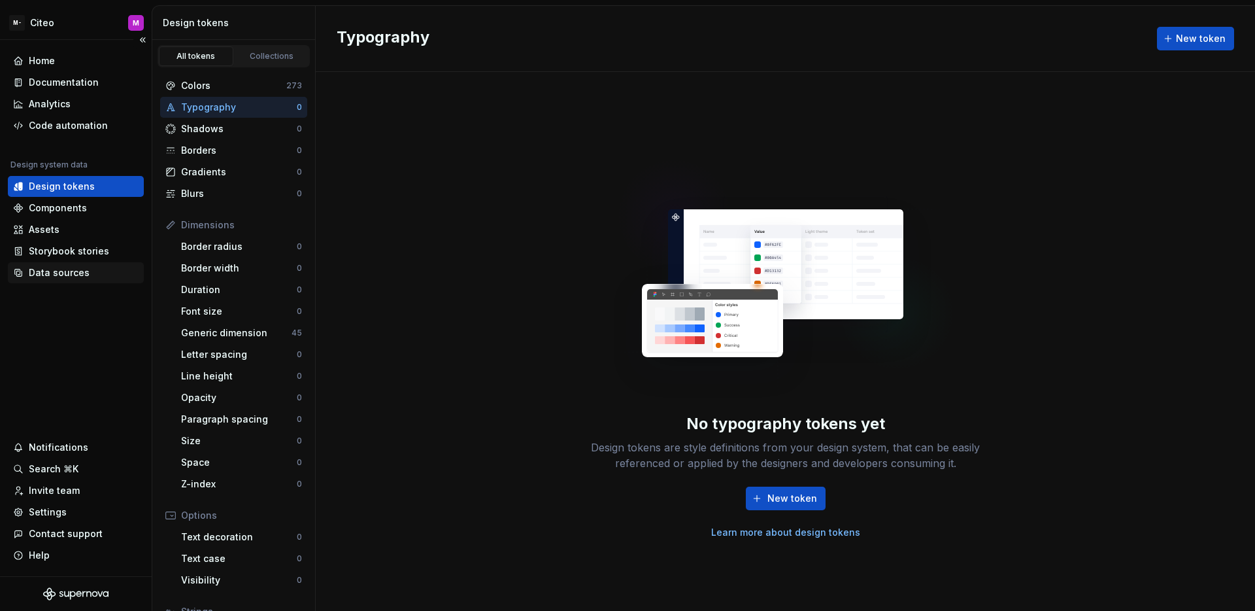
click at [66, 273] on div "Data sources" at bounding box center [59, 272] width 61 height 13
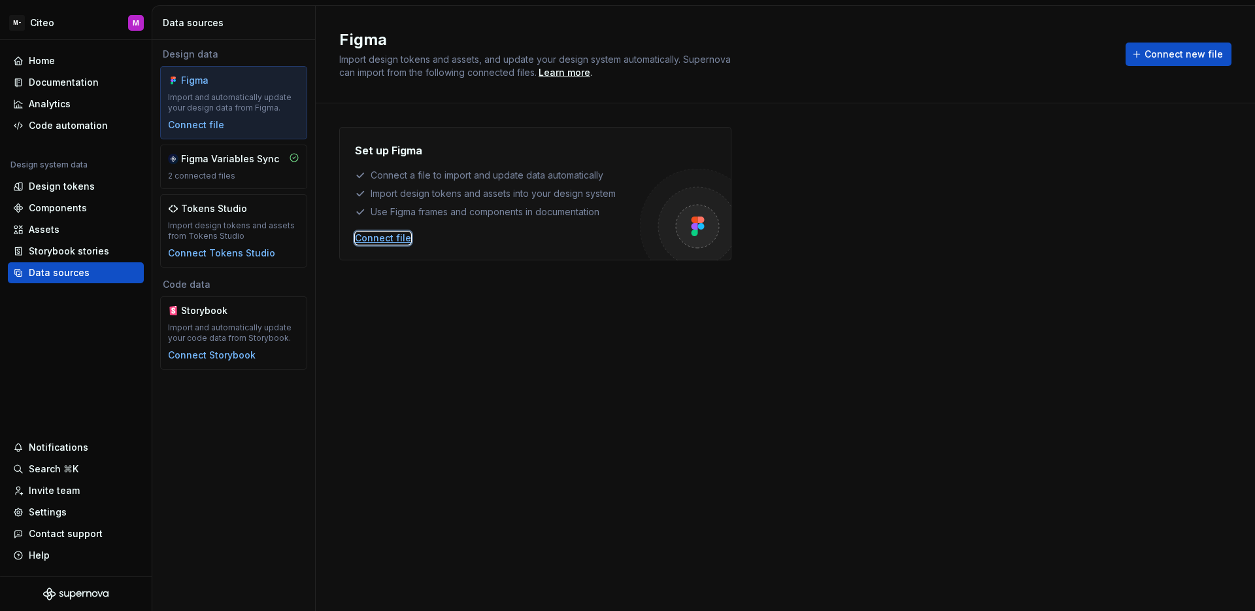
click at [389, 238] on div "Connect file" at bounding box center [383, 237] width 56 height 13
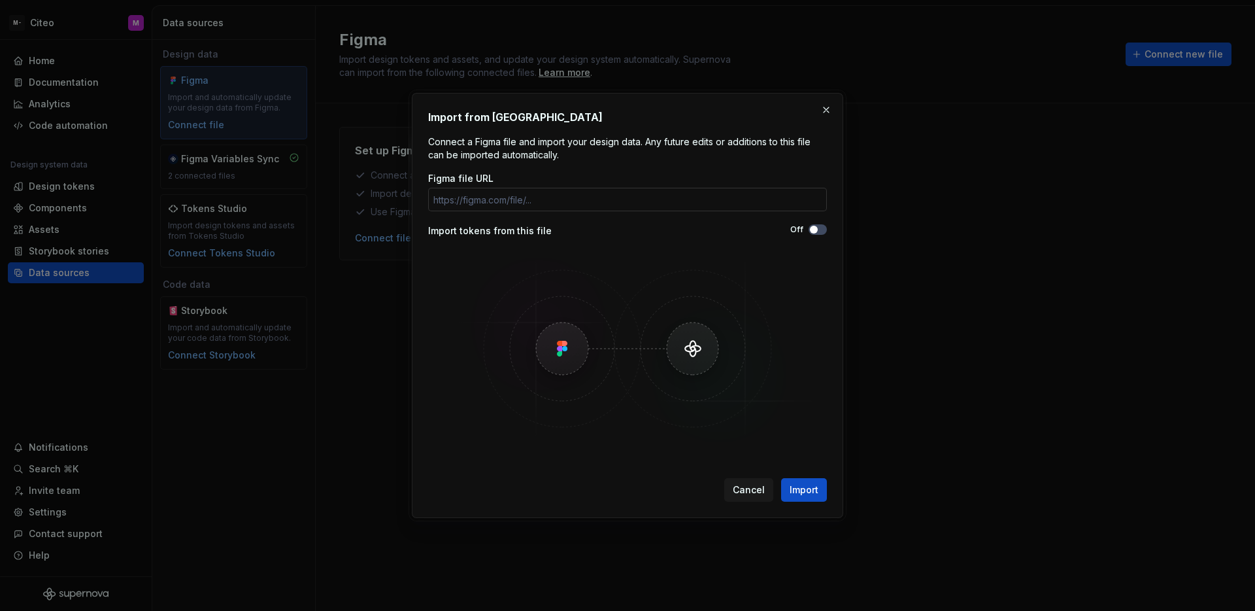
click at [522, 200] on input "Figma file URL" at bounding box center [627, 200] width 399 height 24
type input "[URL][DOMAIN_NAME]"
click at [810, 226] on icon "button" at bounding box center [814, 230] width 10 height 8
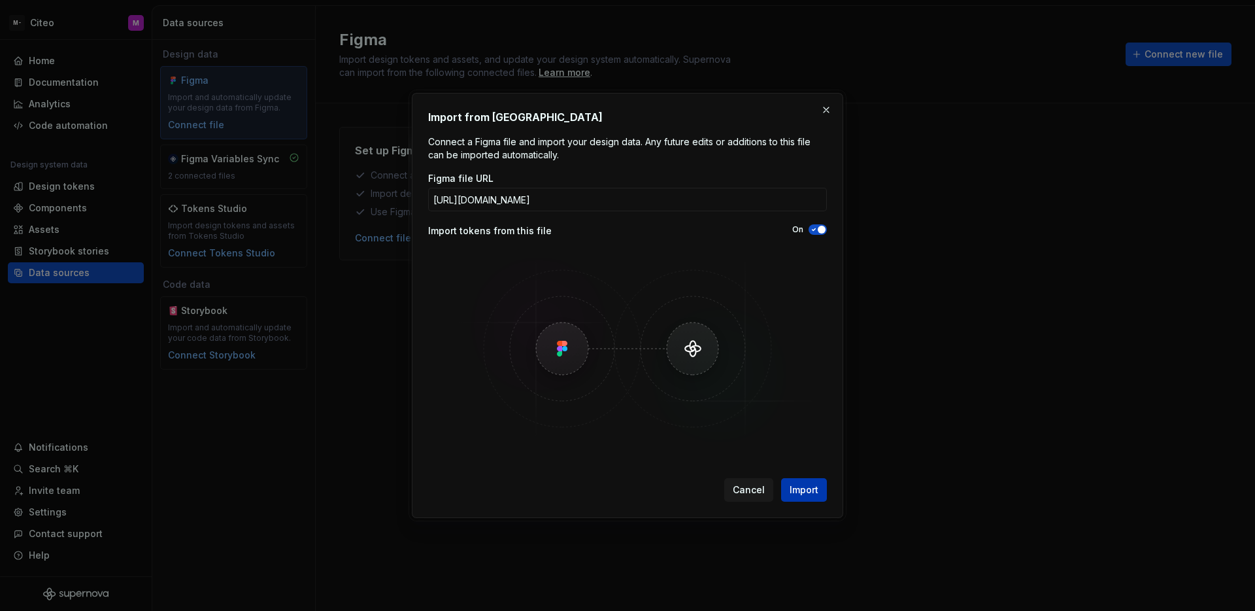
click at [816, 492] on span "Import" at bounding box center [804, 489] width 29 height 13
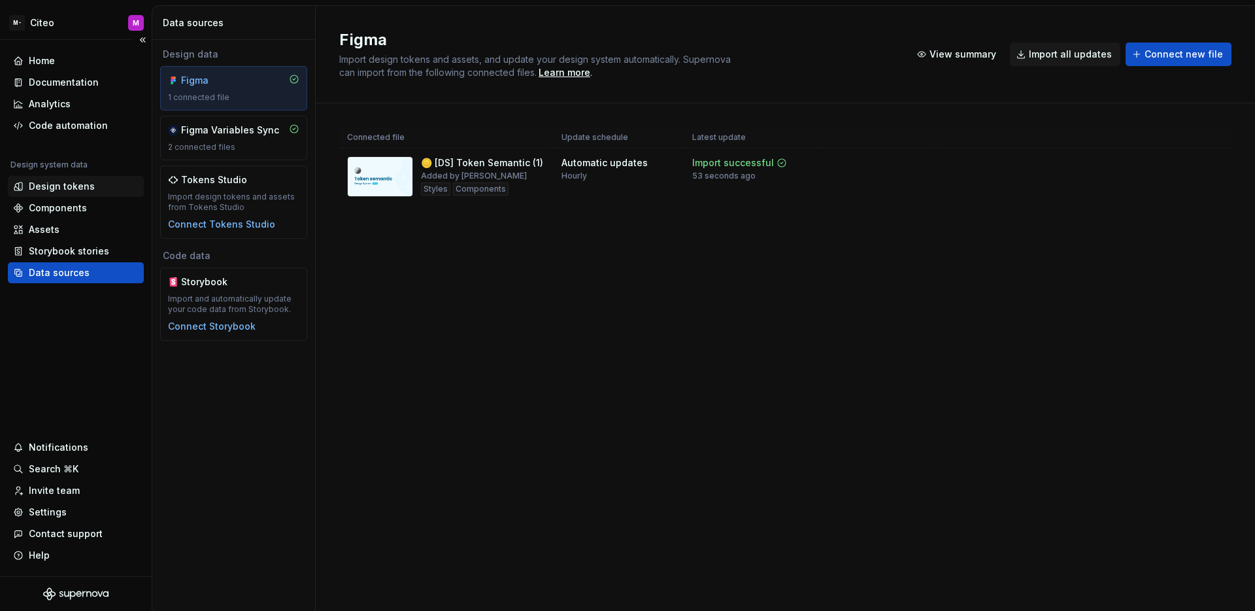
click at [71, 195] on div "Design tokens" at bounding box center [76, 186] width 136 height 21
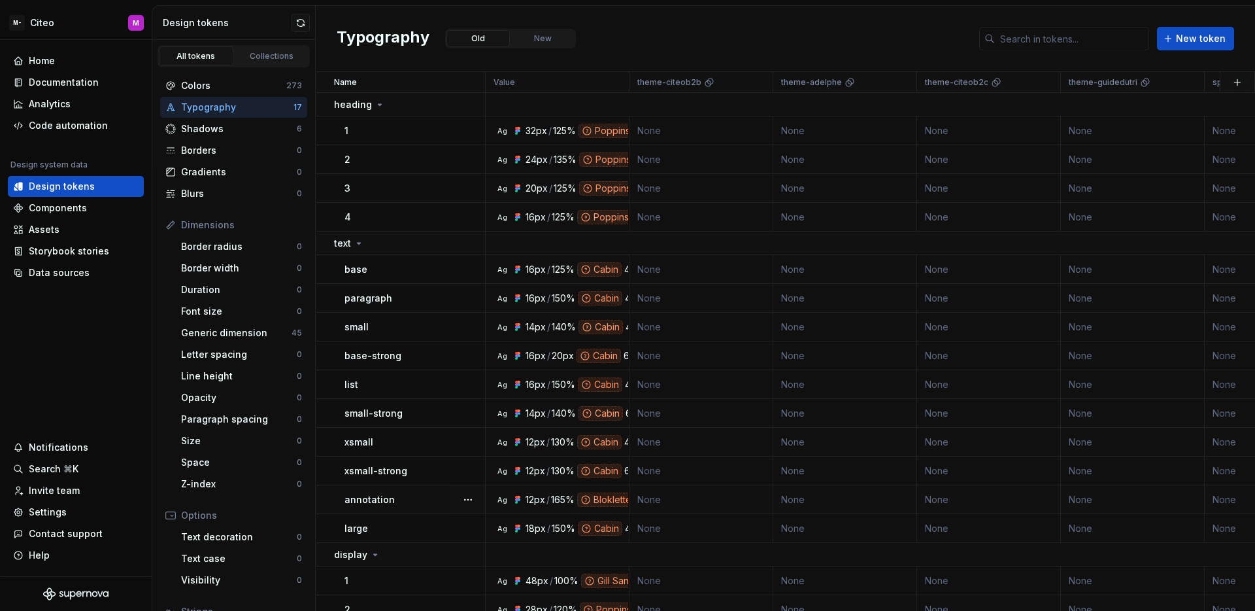
scroll to position [105, 0]
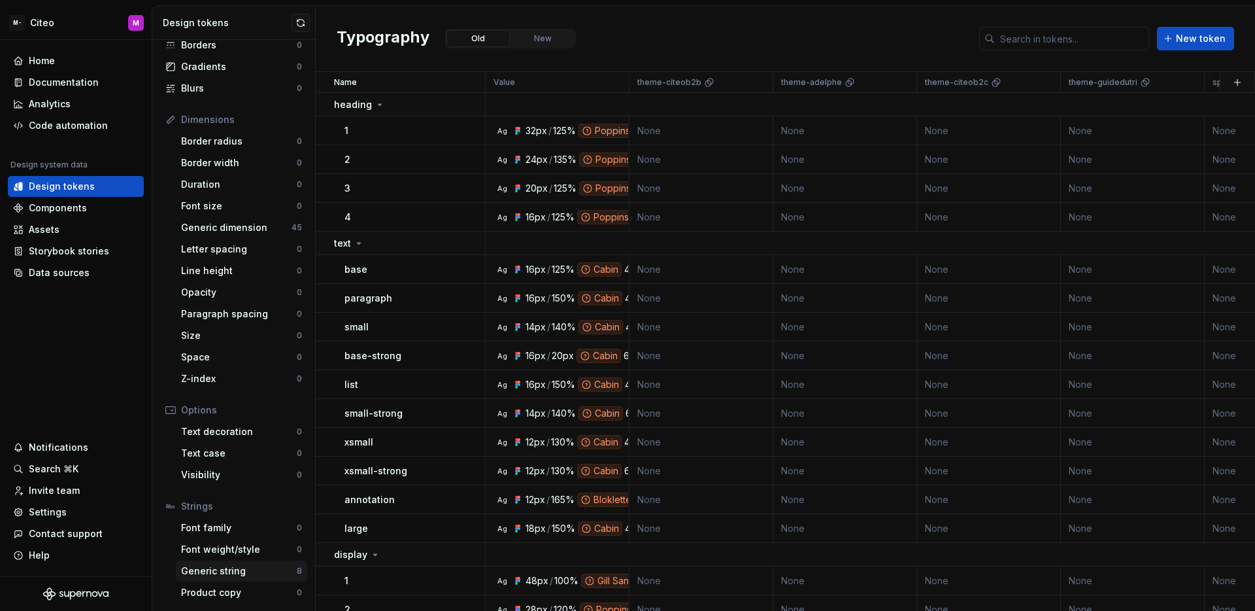
click at [244, 576] on div "Generic string" at bounding box center [239, 570] width 116 height 13
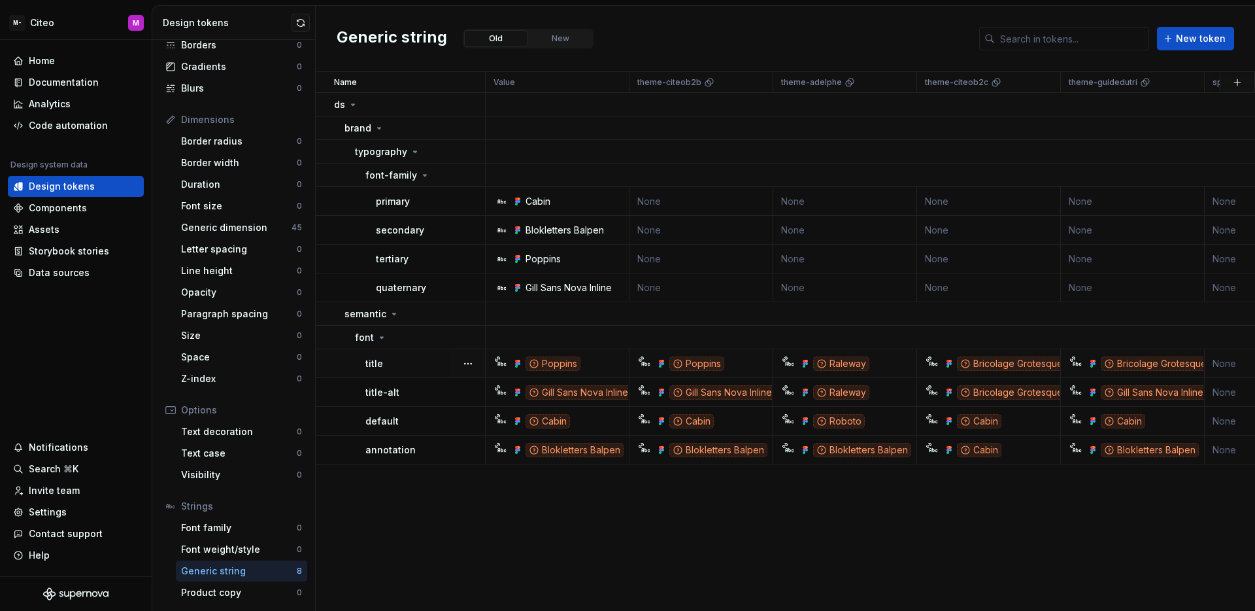
click at [429, 373] on td "title" at bounding box center [401, 363] width 170 height 29
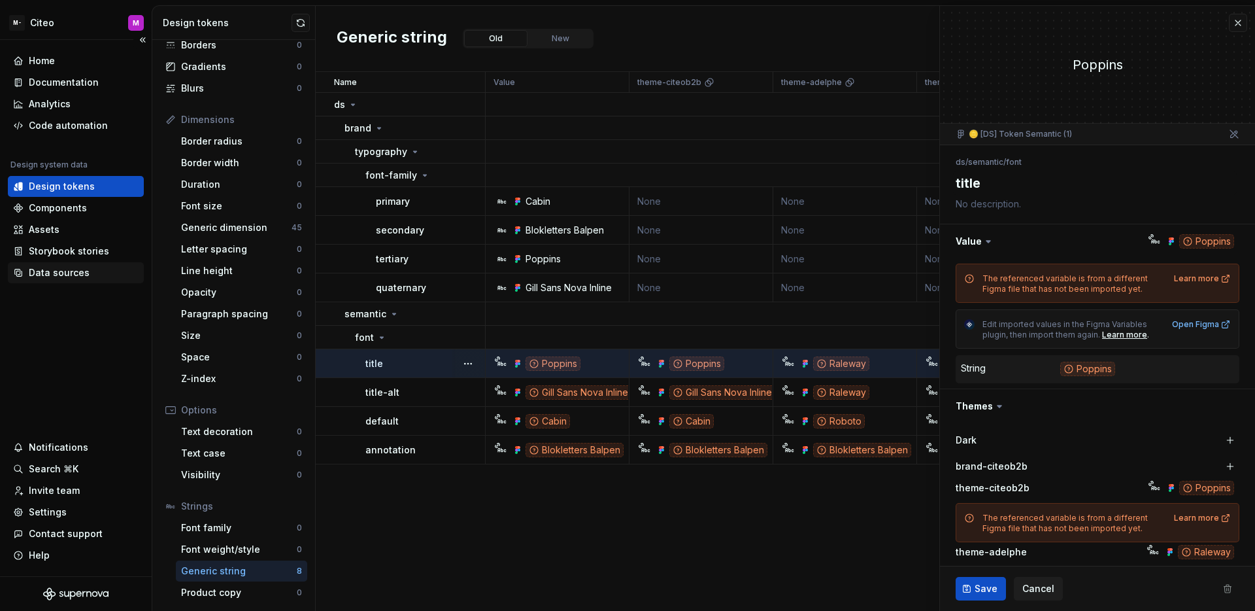
click at [73, 274] on div "Data sources" at bounding box center [59, 272] width 61 height 13
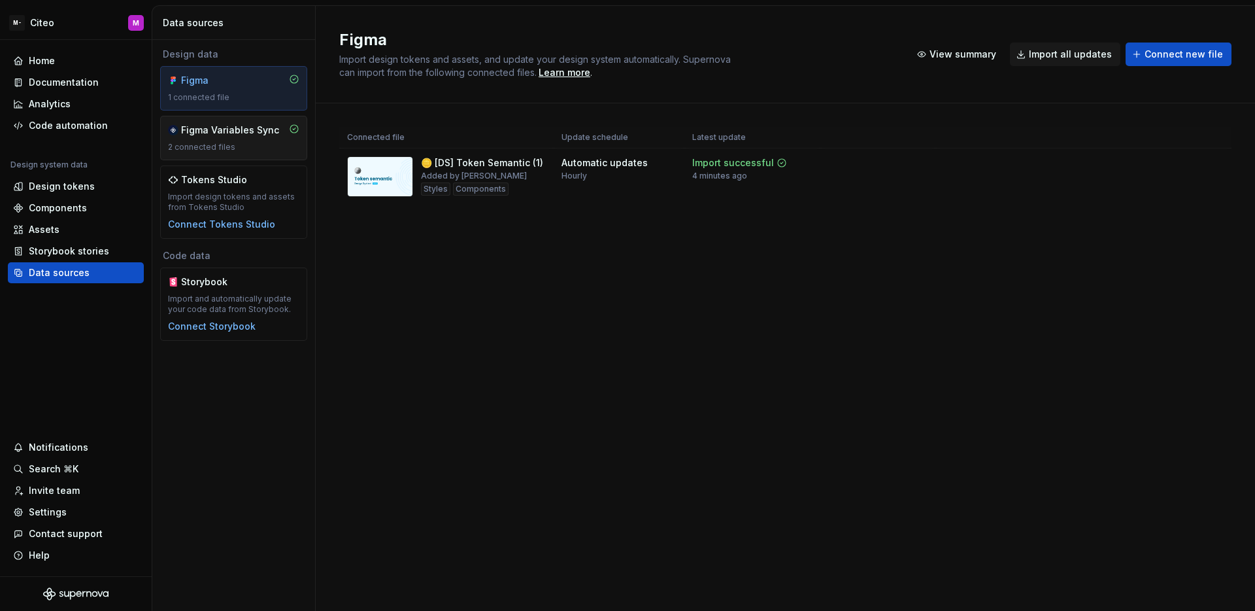
click at [225, 152] on div "Figma Variables Sync 2 connected files" at bounding box center [233, 138] width 147 height 44
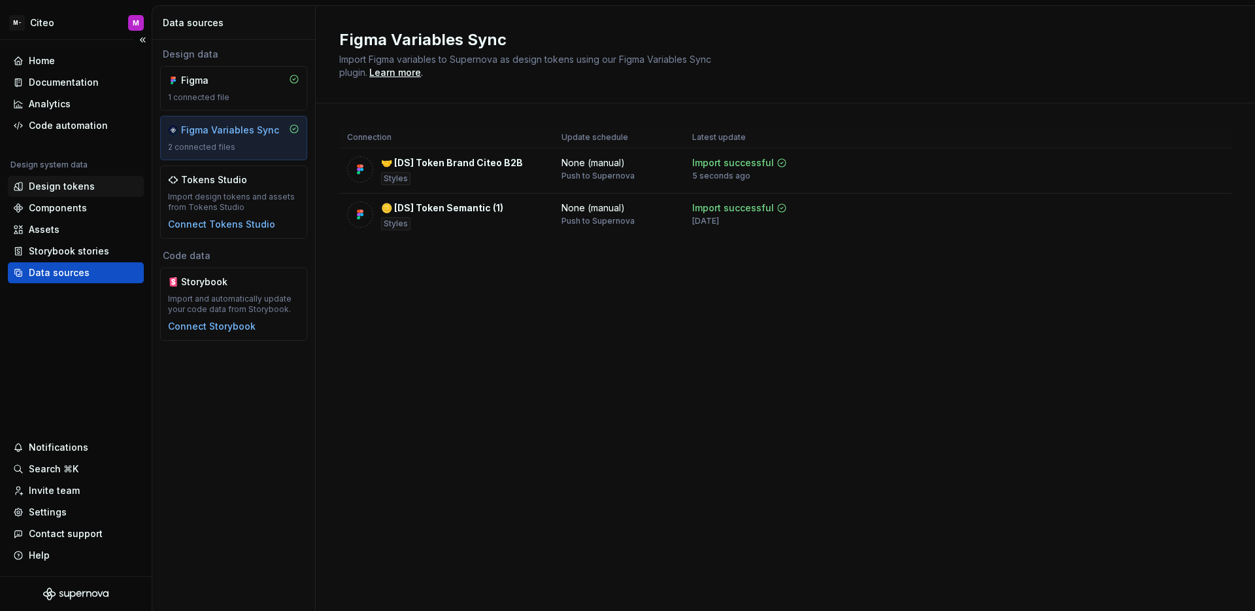
click at [63, 186] on div "Design tokens" at bounding box center [62, 186] width 66 height 13
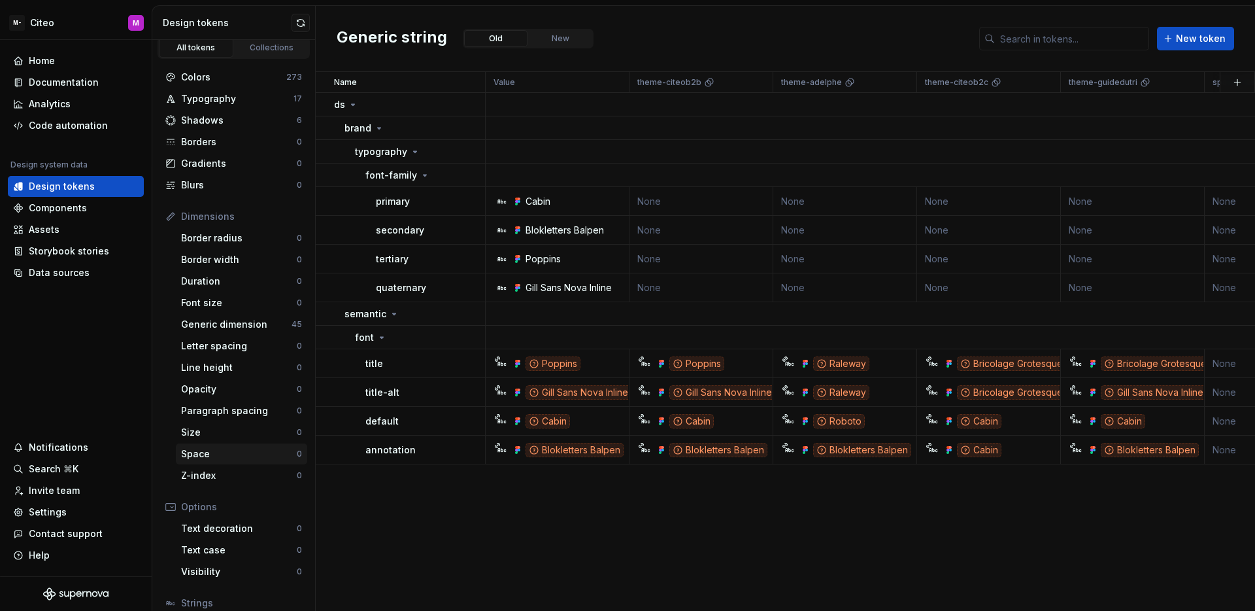
scroll to position [105, 0]
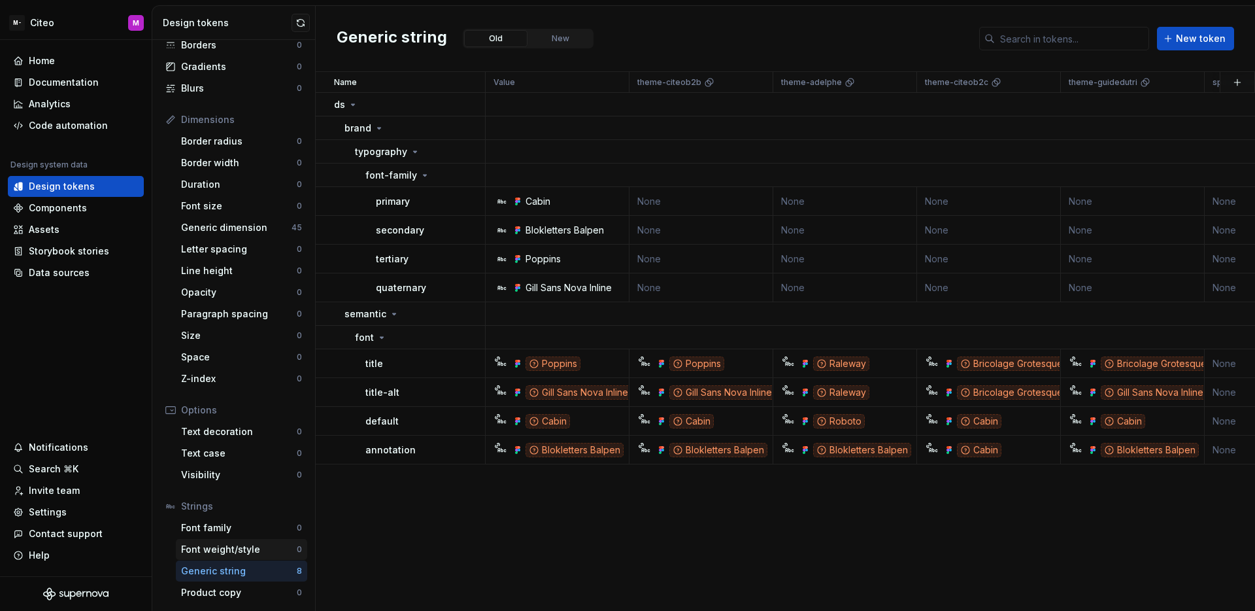
click at [235, 544] on div "Font weight/style" at bounding box center [239, 549] width 116 height 13
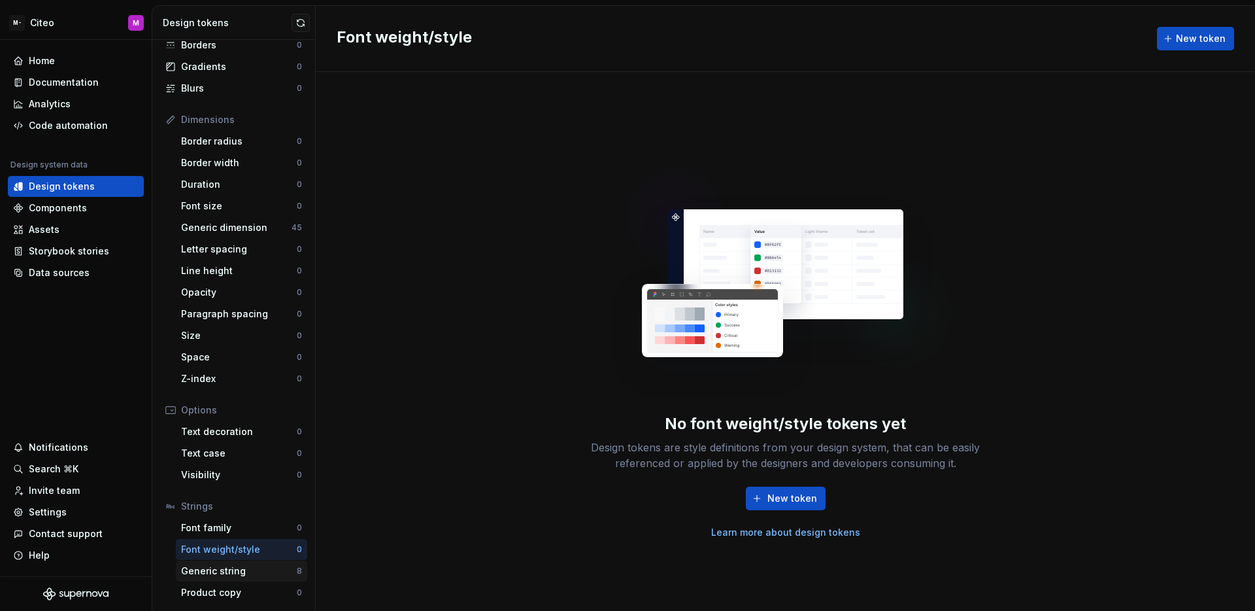
click at [252, 568] on div "Generic string" at bounding box center [239, 570] width 116 height 13
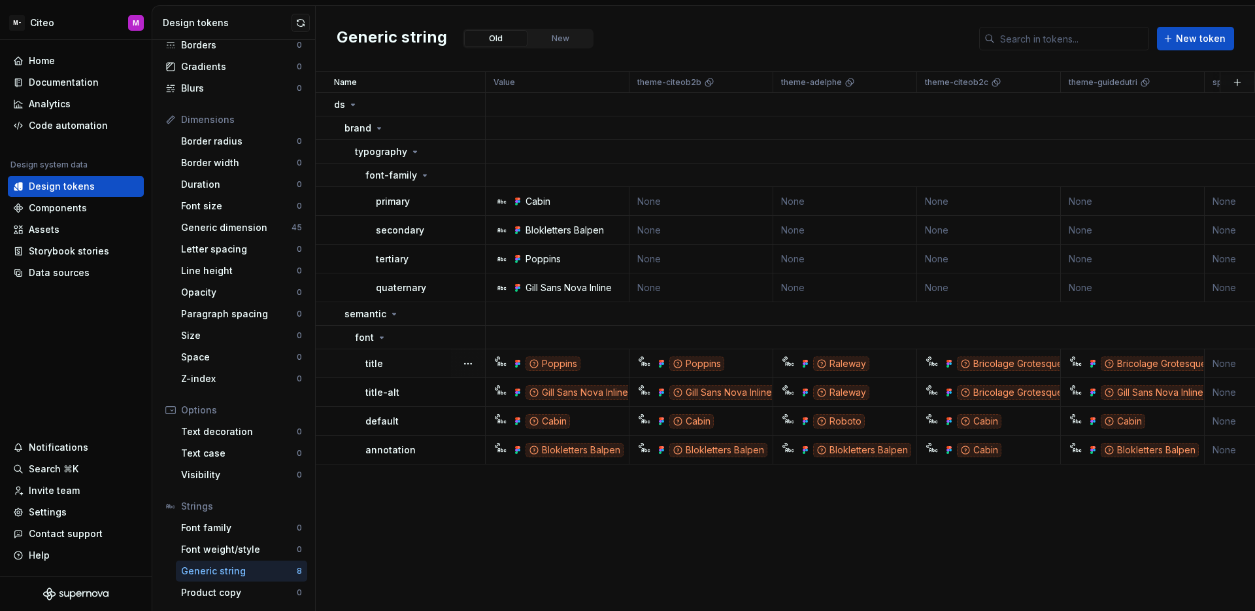
click at [407, 360] on div "title" at bounding box center [424, 363] width 119 height 13
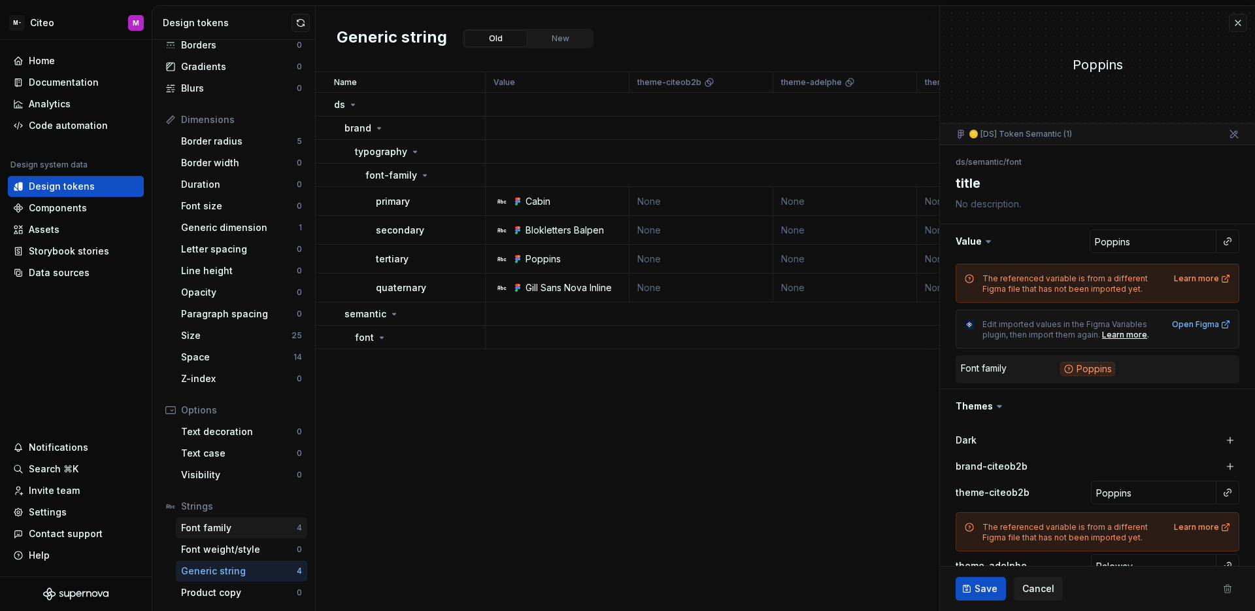
click at [235, 526] on div "Font family" at bounding box center [239, 527] width 116 height 13
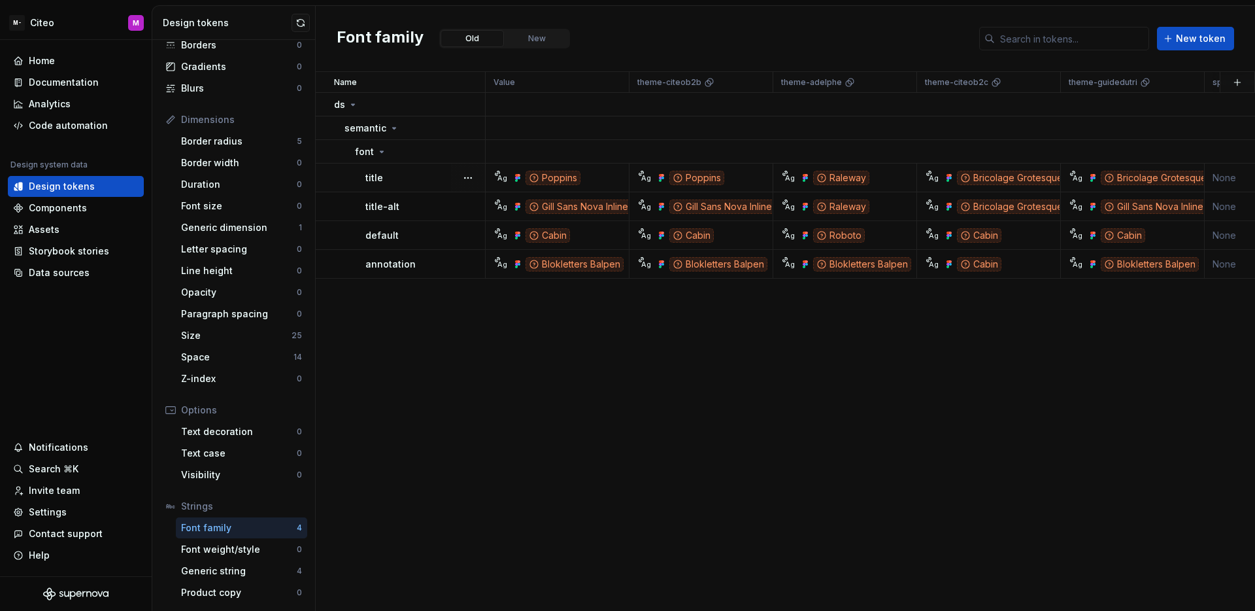
click at [436, 184] on td "title" at bounding box center [401, 177] width 170 height 29
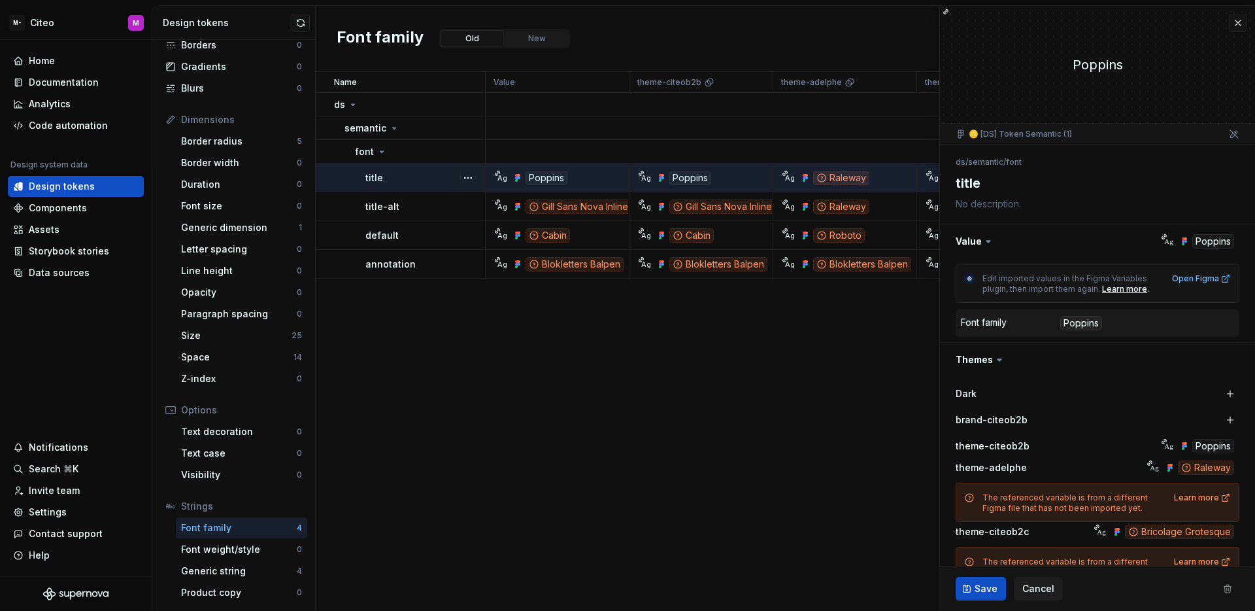
type textarea "*"
